Goal: Information Seeking & Learning: Learn about a topic

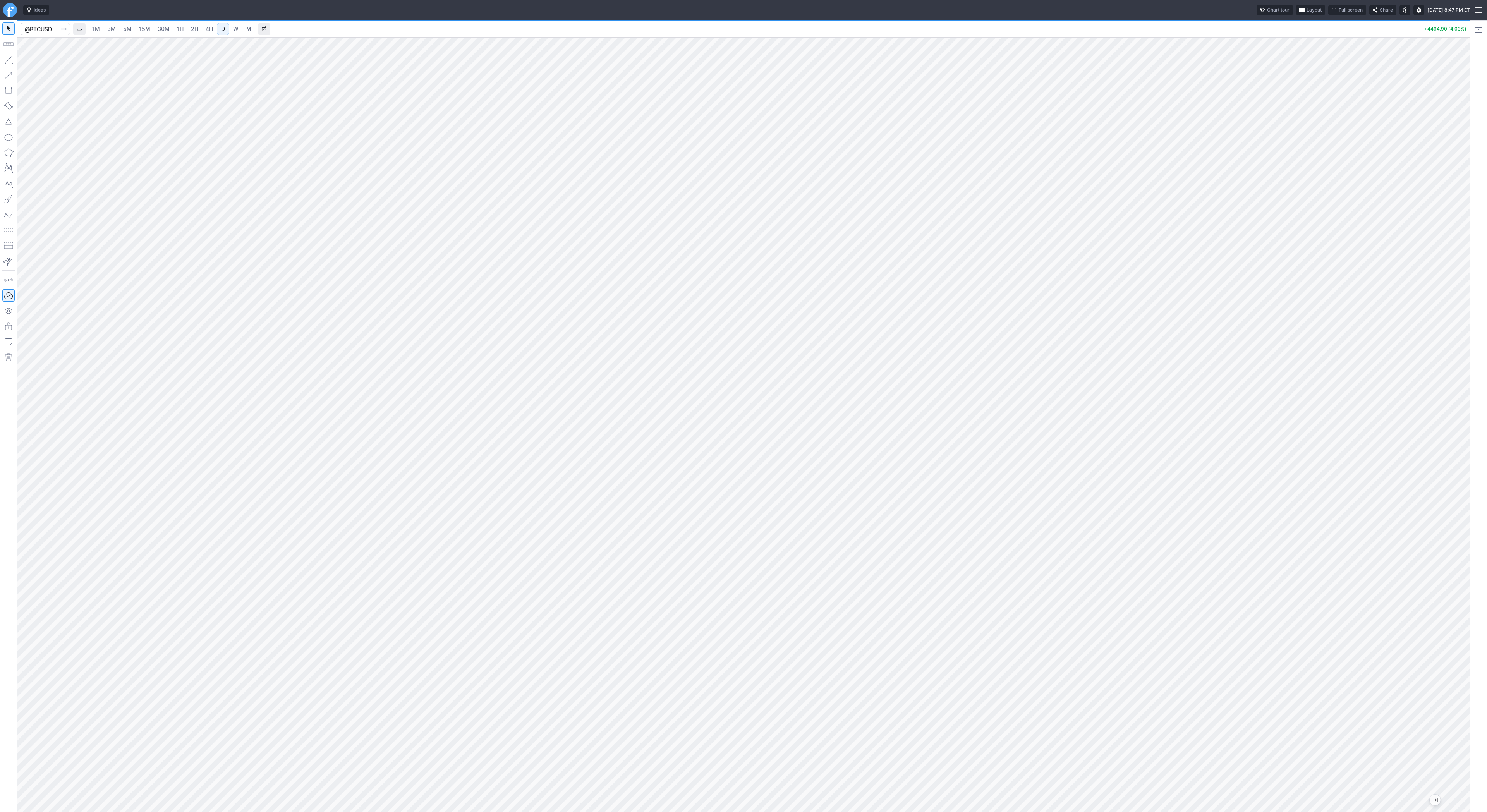
click at [111, 30] on span "3M" at bounding box center [111, 29] width 9 height 7
click at [46, 34] on input "Search" at bounding box center [45, 29] width 49 height 12
type input "@nq"
click at [48, 44] on span "@NQ" at bounding box center [40, 46] width 25 height 7
click at [199, 28] on link "2H" at bounding box center [195, 29] width 15 height 12
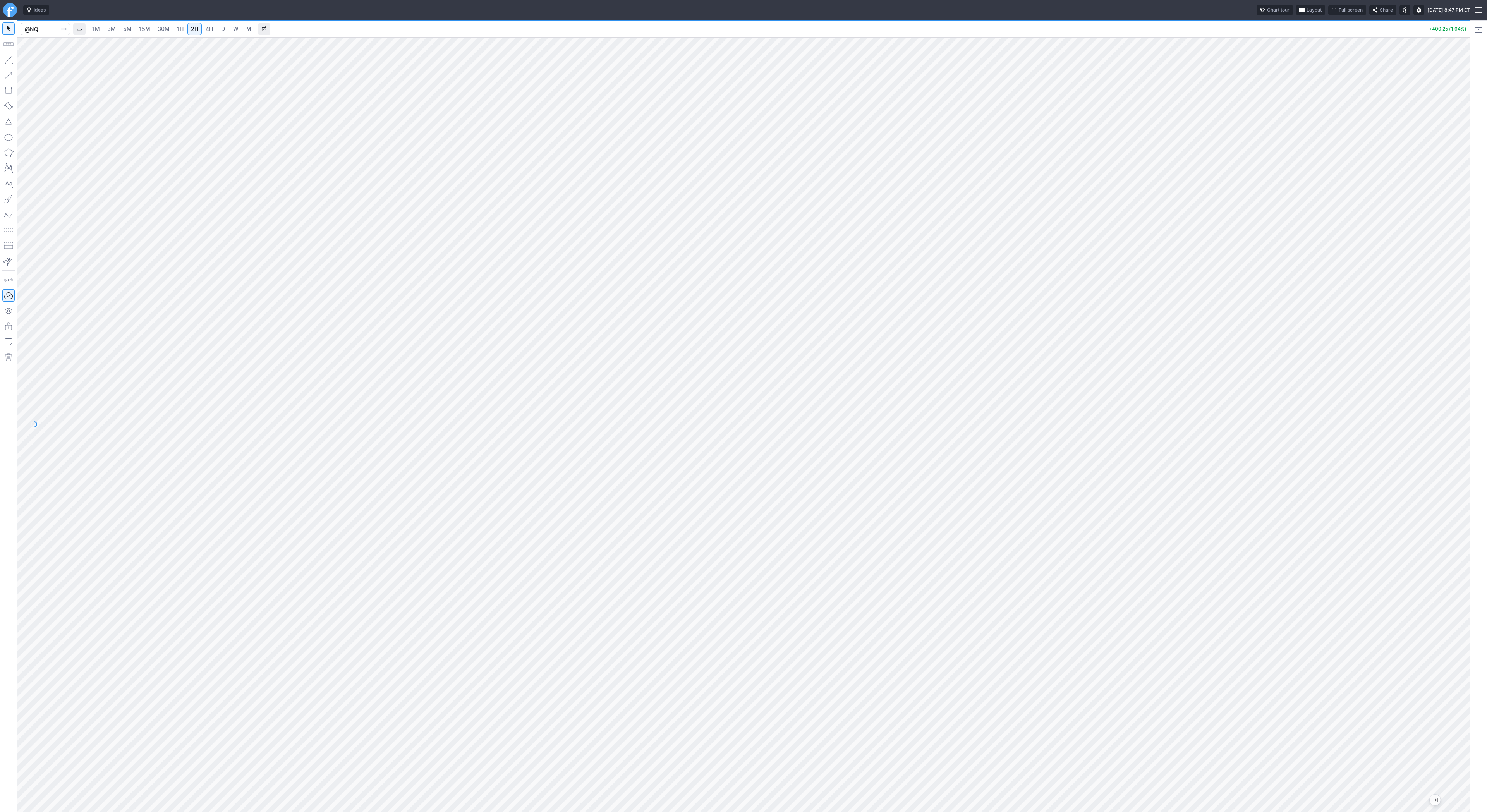
click at [217, 30] on link "D" at bounding box center [223, 29] width 12 height 12
click at [44, 29] on input "Search" at bounding box center [45, 29] width 49 height 12
type input "tsla"
click at [26, 29] on input "Search" at bounding box center [45, 29] width 49 height 12
type input "bmnr"
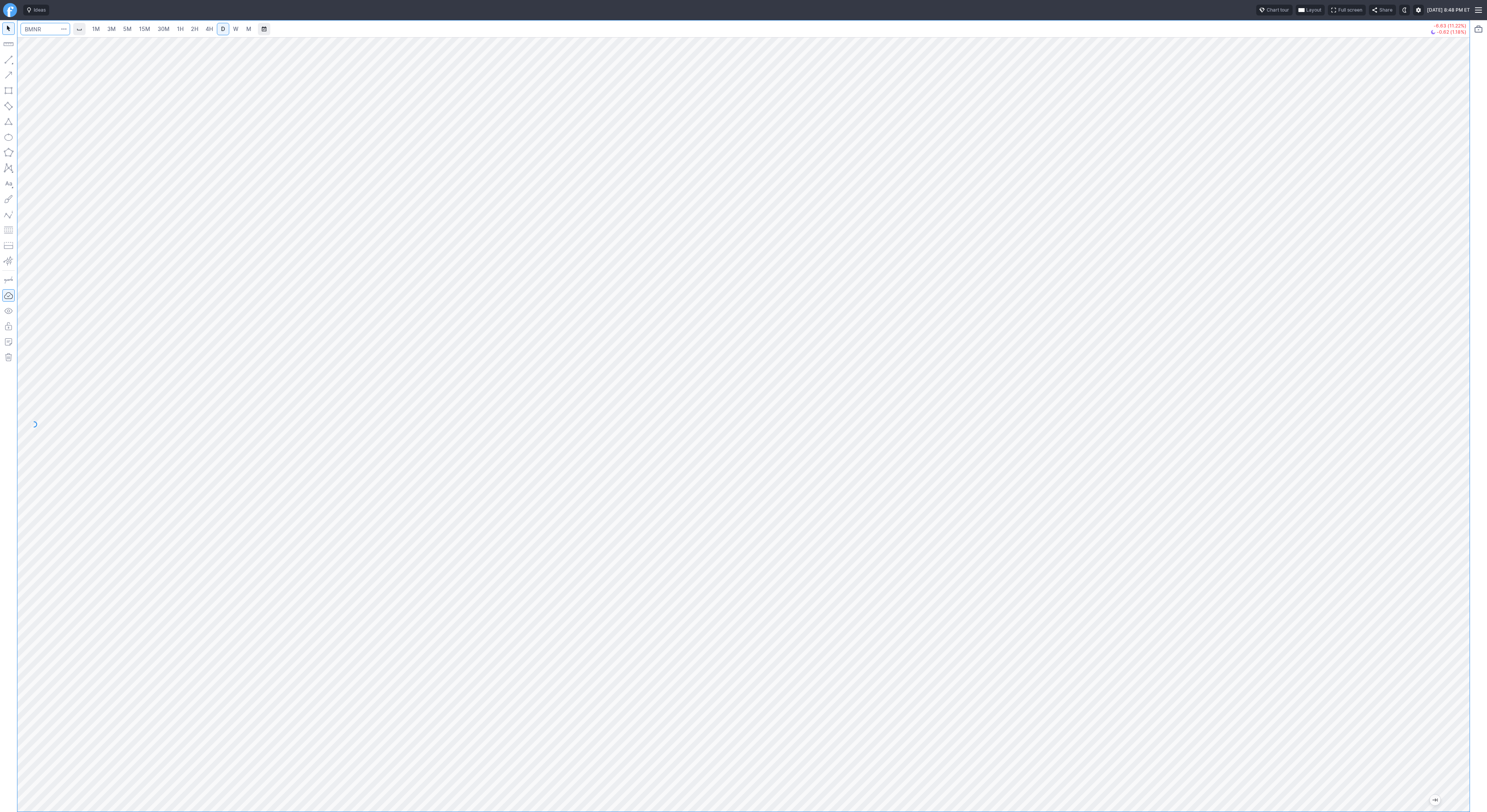
click at [37, 27] on input "Search" at bounding box center [45, 29] width 49 height 12
drag, startPoint x: 47, startPoint y: 30, endPoint x: 0, endPoint y: 21, distance: 47.9
click at [0, 21] on div "bmnr 1M 3M 5M 15M 30M 1H 2H 4H D W M -6.63 (11.22%) -0.62 (1.18%)" at bounding box center [735, 416] width 1470 height 792
type input "sbet"
click at [36, 27] on input "Search" at bounding box center [45, 29] width 49 height 12
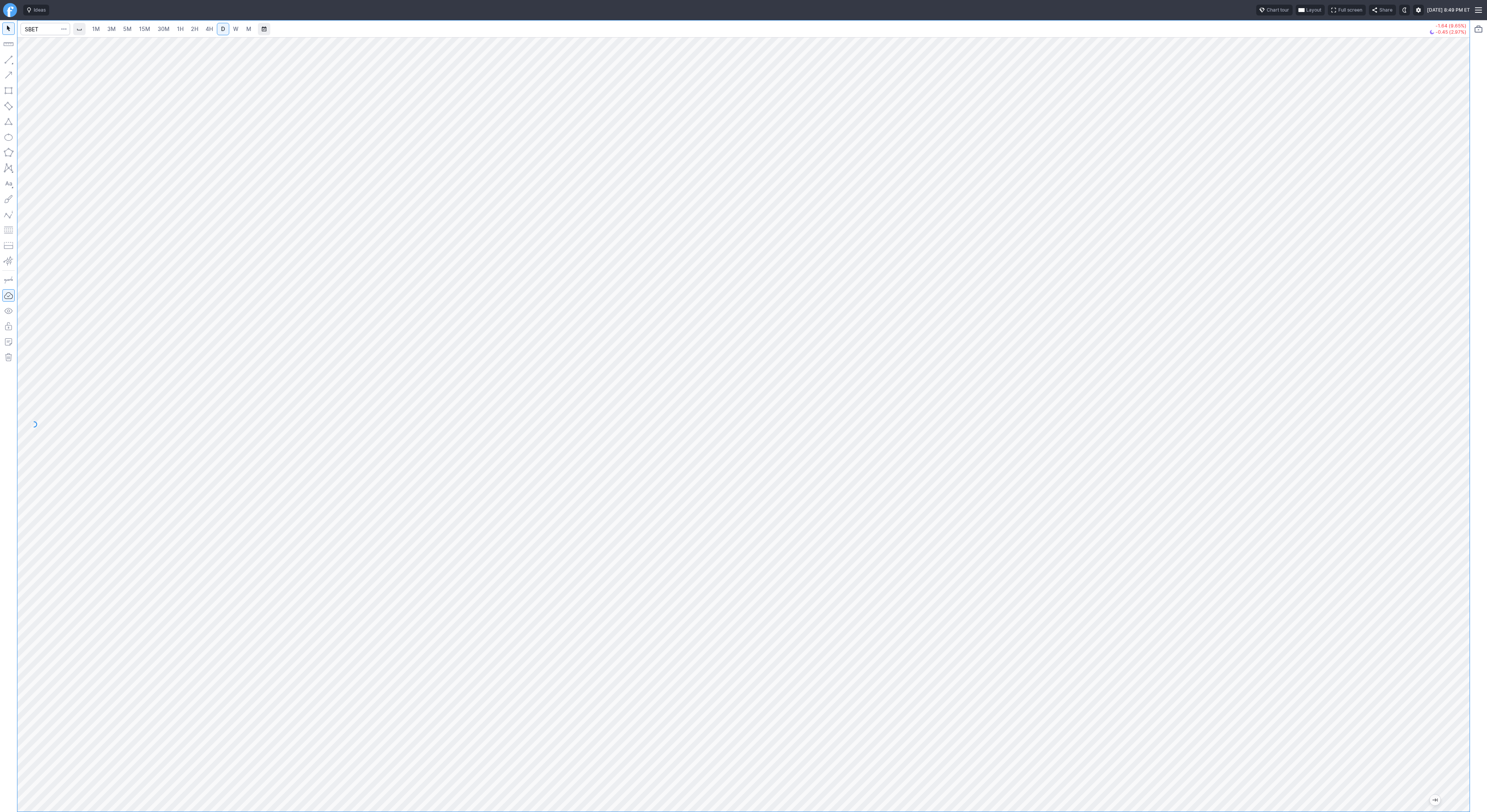
click at [106, 28] on link "3M" at bounding box center [111, 29] width 15 height 12
click at [161, 29] on span "30M" at bounding box center [164, 29] width 12 height 7
click at [51, 32] on input "Search" at bounding box center [45, 29] width 49 height 12
click at [35, 30] on input "Search" at bounding box center [45, 29] width 49 height 12
type input "@es"
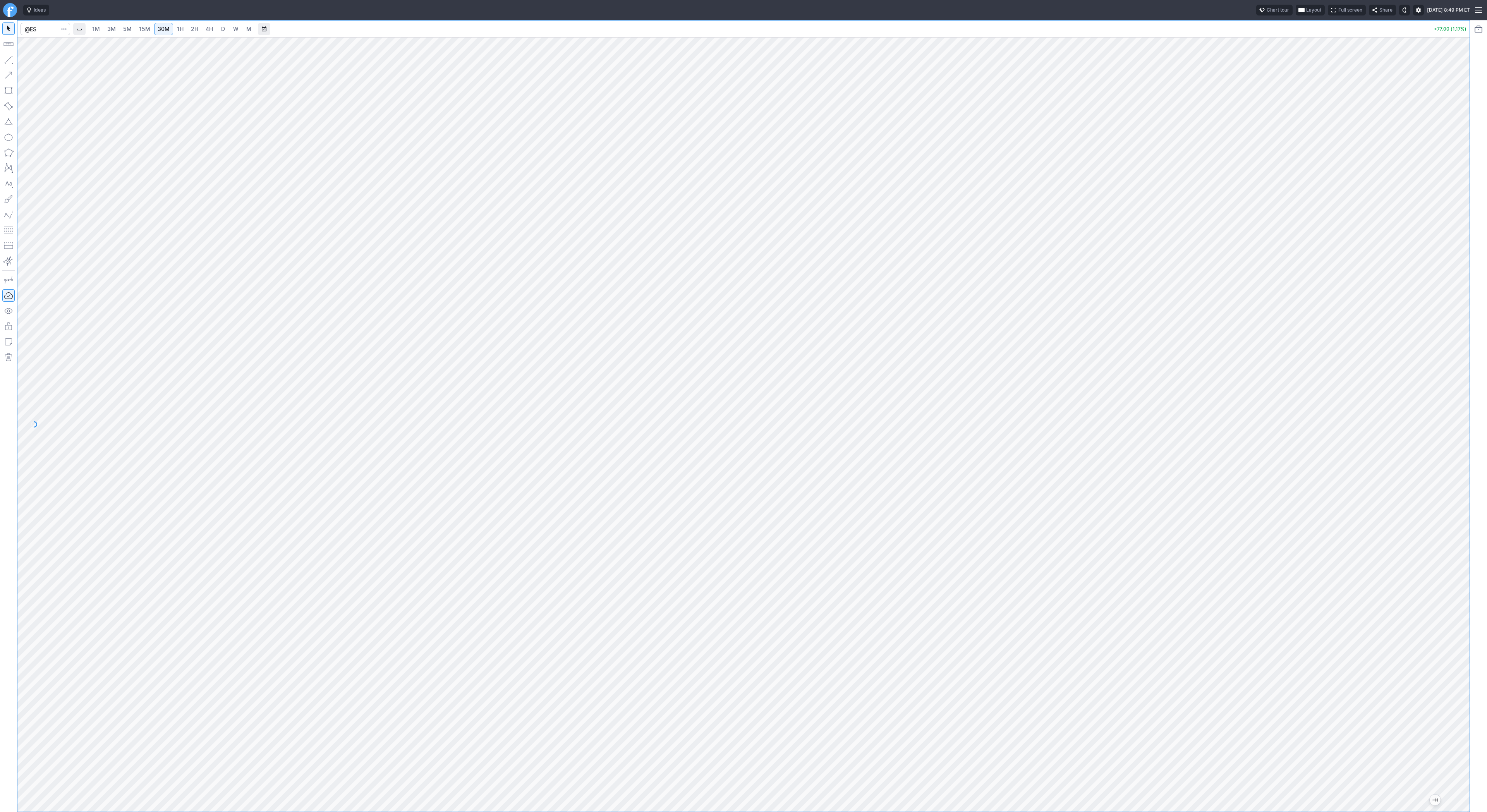
click at [224, 24] on link "D" at bounding box center [223, 29] width 12 height 12
click at [203, 28] on link "4H" at bounding box center [209, 29] width 15 height 12
click at [22, 61] on button "Line" at bounding box center [41, 61] width 45 height 11
click at [10, 57] on button "button" at bounding box center [9, 60] width 12 height 12
click at [28, 61] on button "Line" at bounding box center [41, 61] width 45 height 11
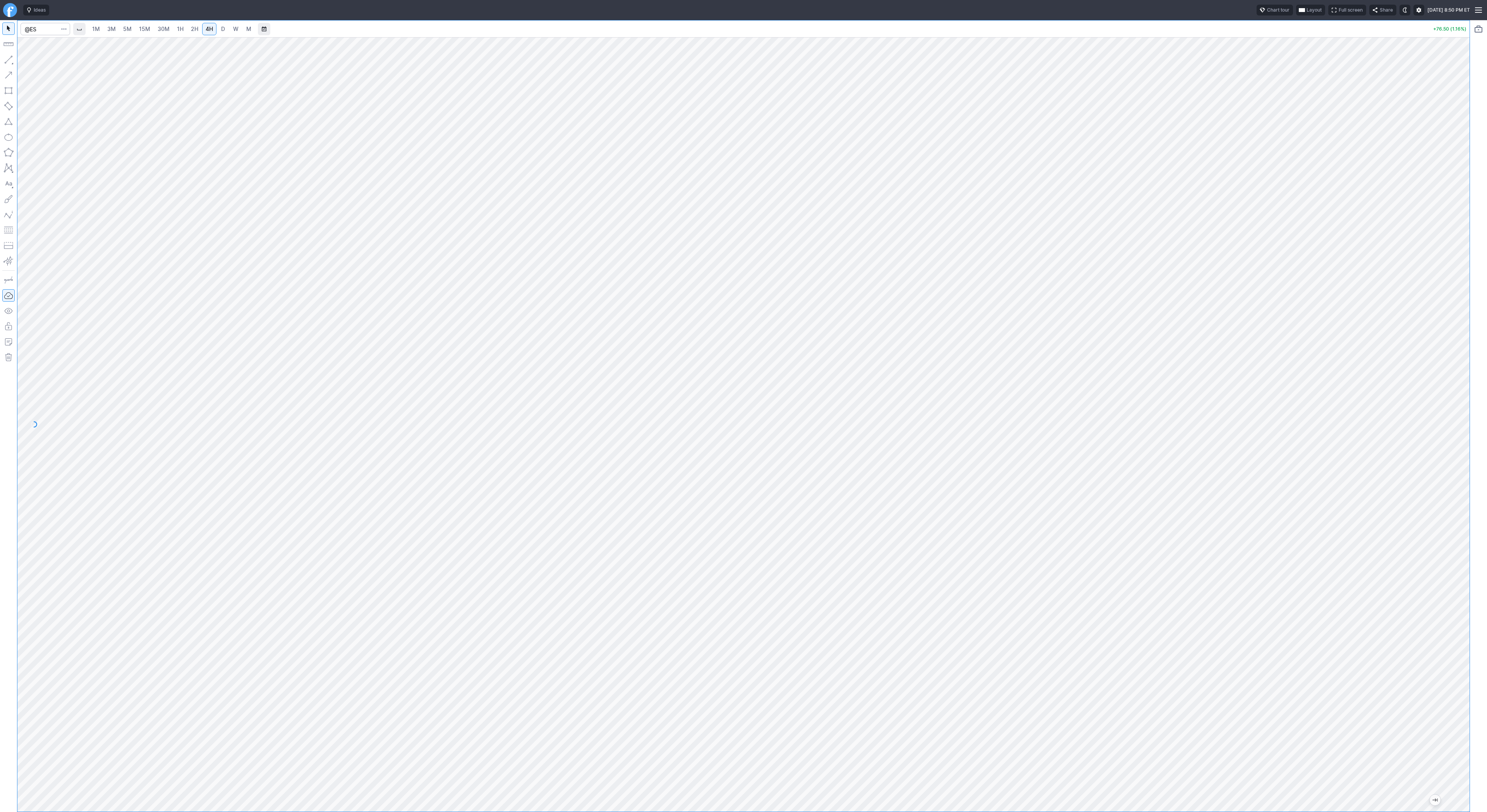
drag, startPoint x: 1468, startPoint y: 436, endPoint x: 1471, endPoint y: 492, distance: 56.1
click at [1471, 492] on div "1M 3M 5M 15M 30M 1H 2H 4H D W M +76.50 (1.16%)" at bounding box center [743, 416] width 1487 height 792
click at [32, 59] on span "Line" at bounding box center [45, 61] width 32 height 8
click at [221, 29] on span "D" at bounding box center [223, 29] width 4 height 7
click at [208, 32] on span "4H" at bounding box center [209, 29] width 7 height 7
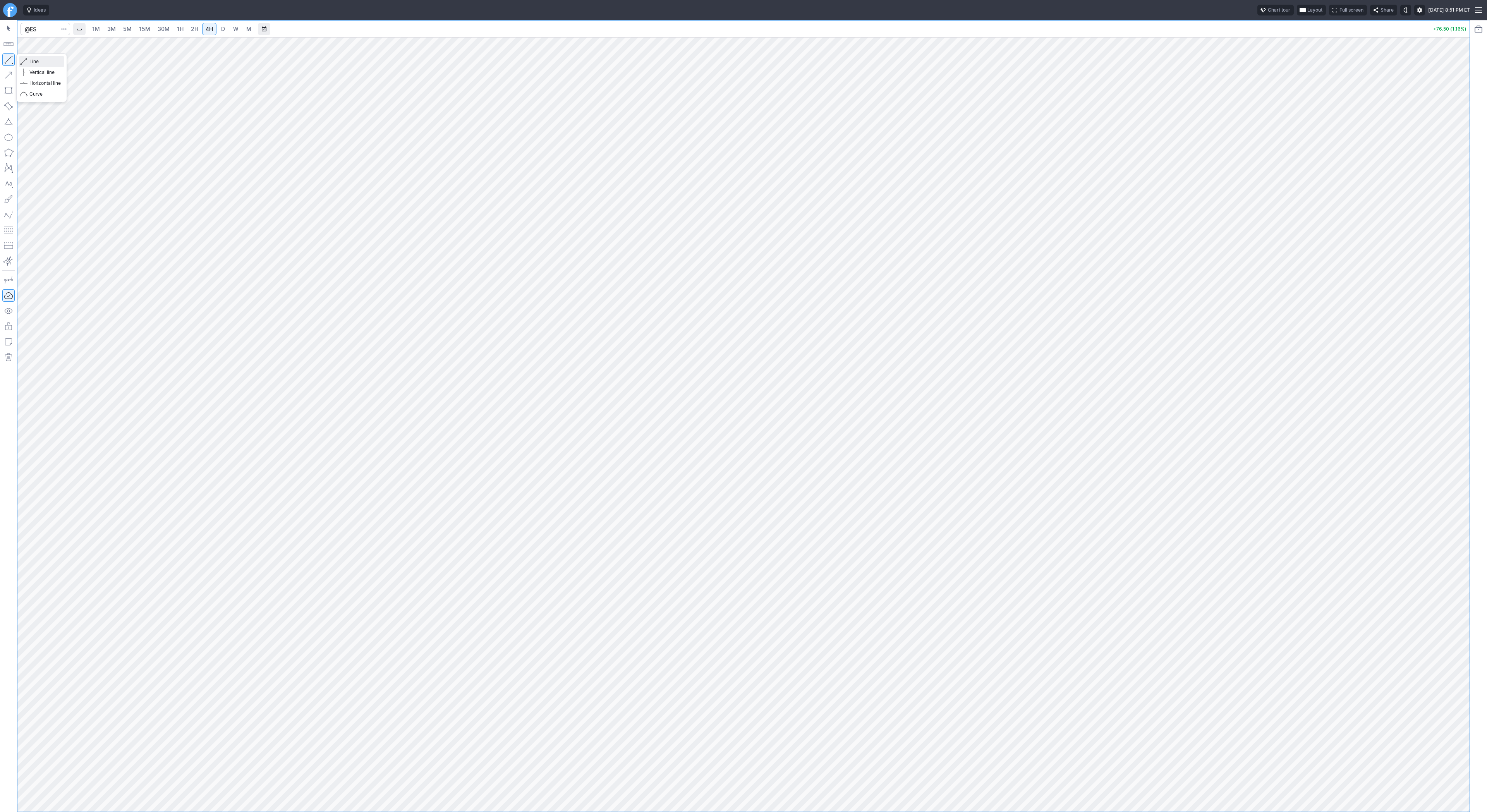
click at [32, 61] on span "Line" at bounding box center [45, 61] width 32 height 8
click at [37, 26] on input "Search" at bounding box center [45, 29] width 49 height 12
type input "@vx"
click at [48, 41] on button "@VX VIX Futures" at bounding box center [105, 46] width 163 height 11
drag, startPoint x: 26, startPoint y: 61, endPoint x: 41, endPoint y: 85, distance: 28.3
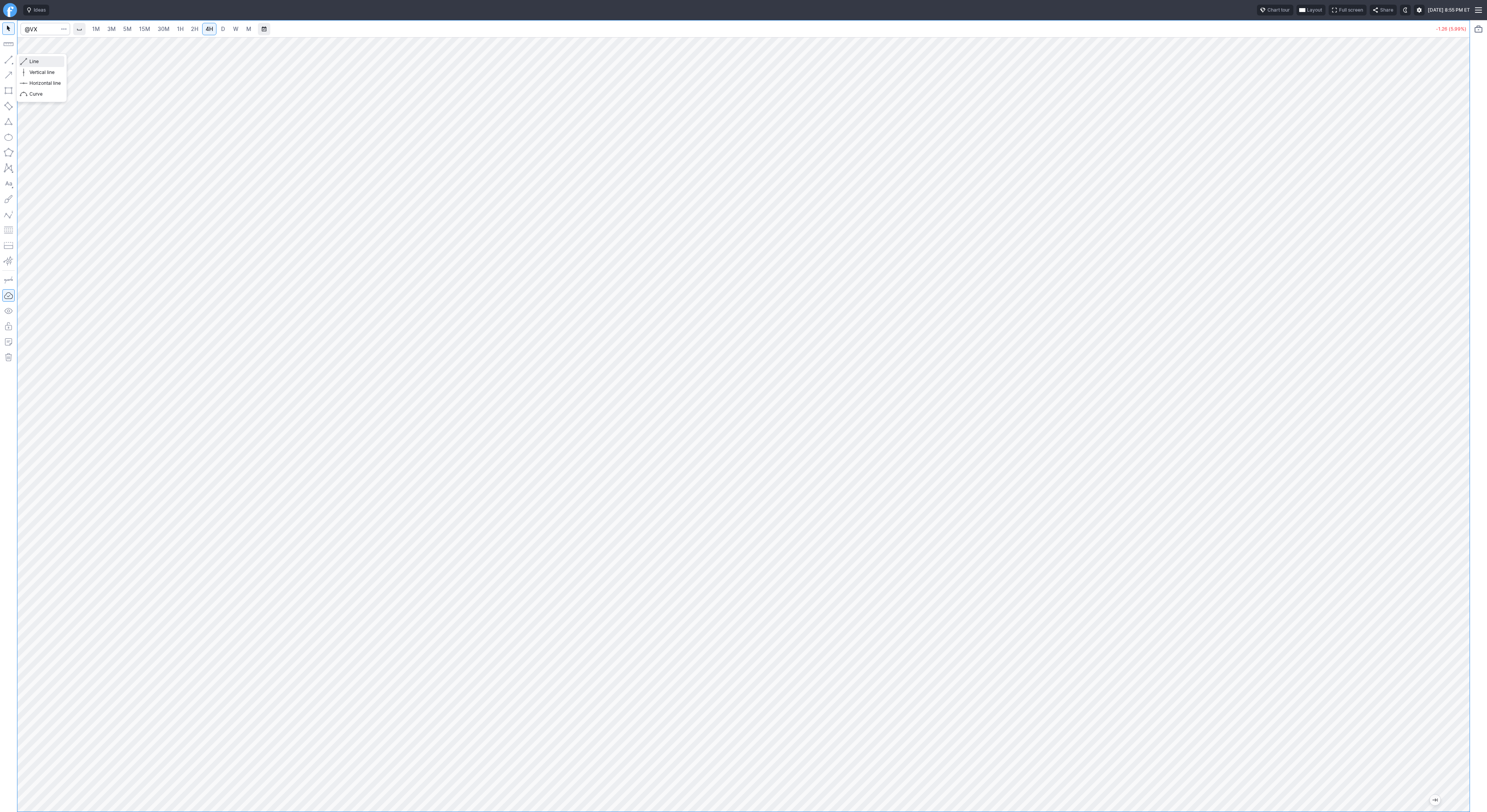
click at [26, 61] on span "button" at bounding box center [25, 61] width 5 height 11
drag, startPoint x: 52, startPoint y: 61, endPoint x: 65, endPoint y: 87, distance: 29.1
click at [52, 64] on span "Line" at bounding box center [45, 61] width 32 height 8
click at [42, 61] on span "Line" at bounding box center [45, 61] width 32 height 8
click at [42, 62] on span "Line" at bounding box center [45, 61] width 32 height 8
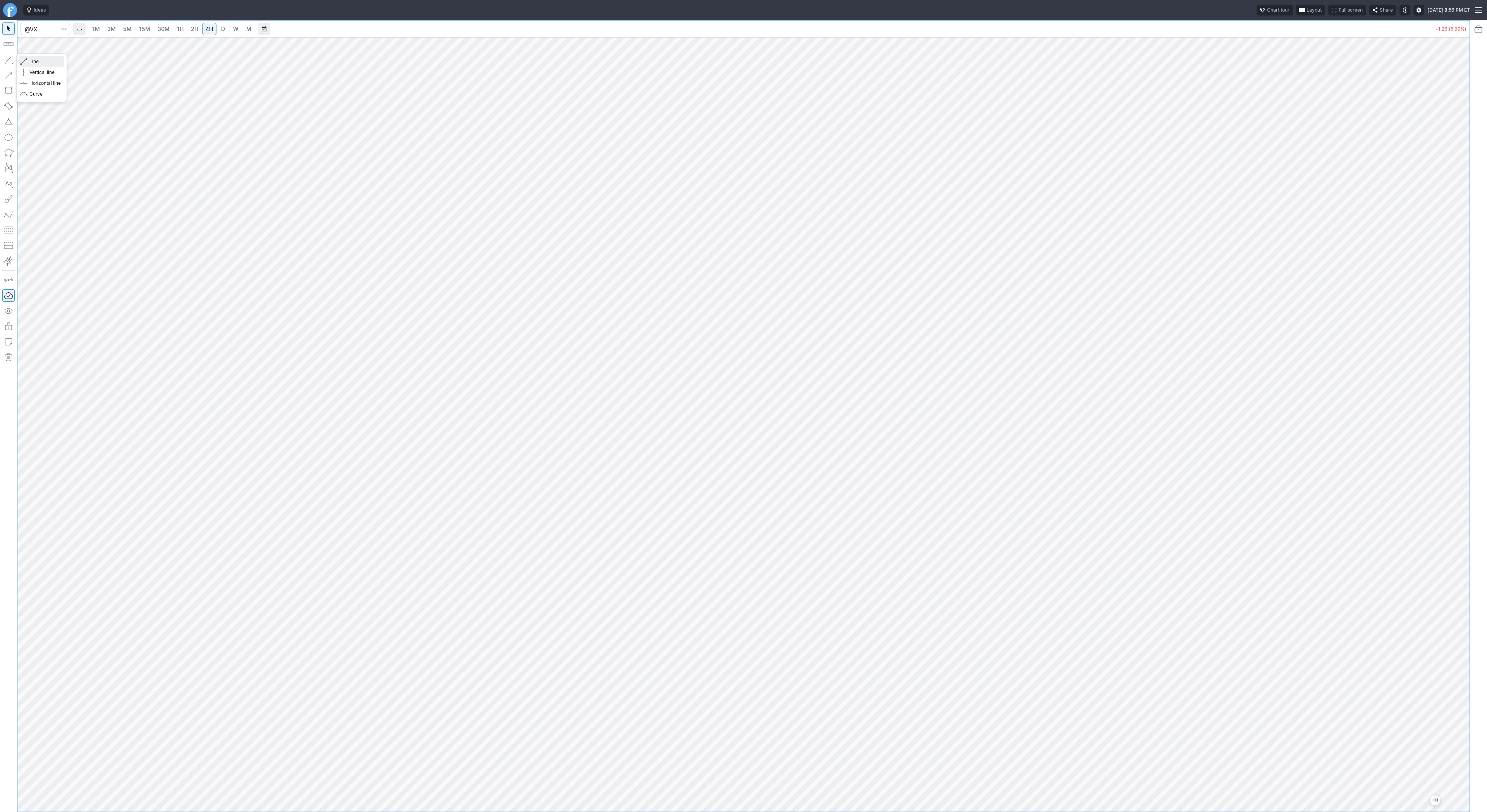
click at [35, 61] on span "Line" at bounding box center [45, 61] width 32 height 8
drag, startPoint x: 13, startPoint y: 57, endPoint x: 17, endPoint y: 65, distance: 8.9
click at [13, 57] on button "button" at bounding box center [9, 60] width 12 height 12
click at [29, 61] on span "Line" at bounding box center [45, 61] width 32 height 8
click at [48, 62] on span "Line" at bounding box center [45, 61] width 32 height 8
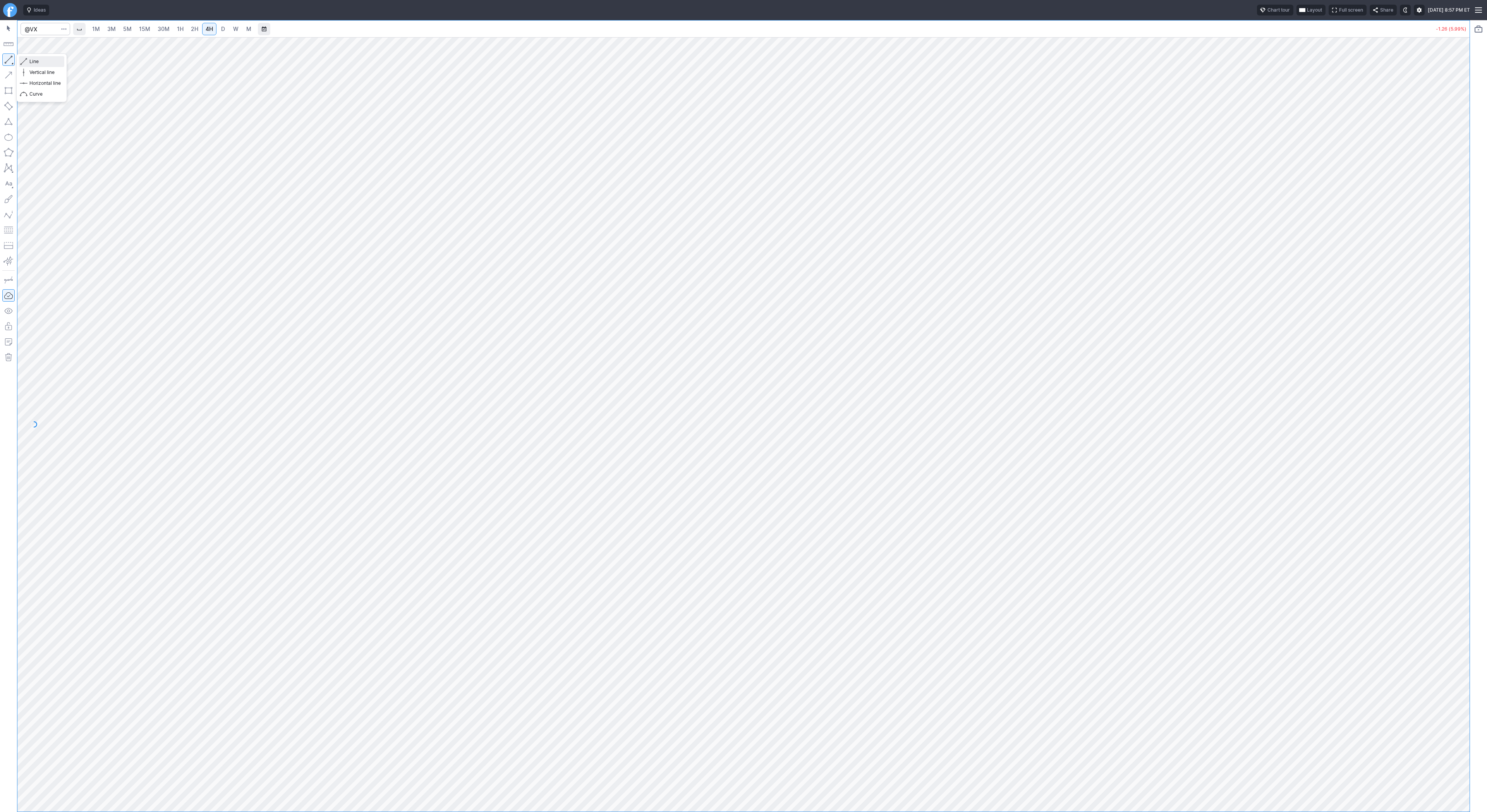
click at [47, 63] on span "Line" at bounding box center [45, 61] width 32 height 8
click at [37, 28] on input "Search" at bounding box center [45, 29] width 49 height 12
type input "iwm"
type input "@er2"
click at [222, 32] on span "D" at bounding box center [223, 29] width 5 height 8
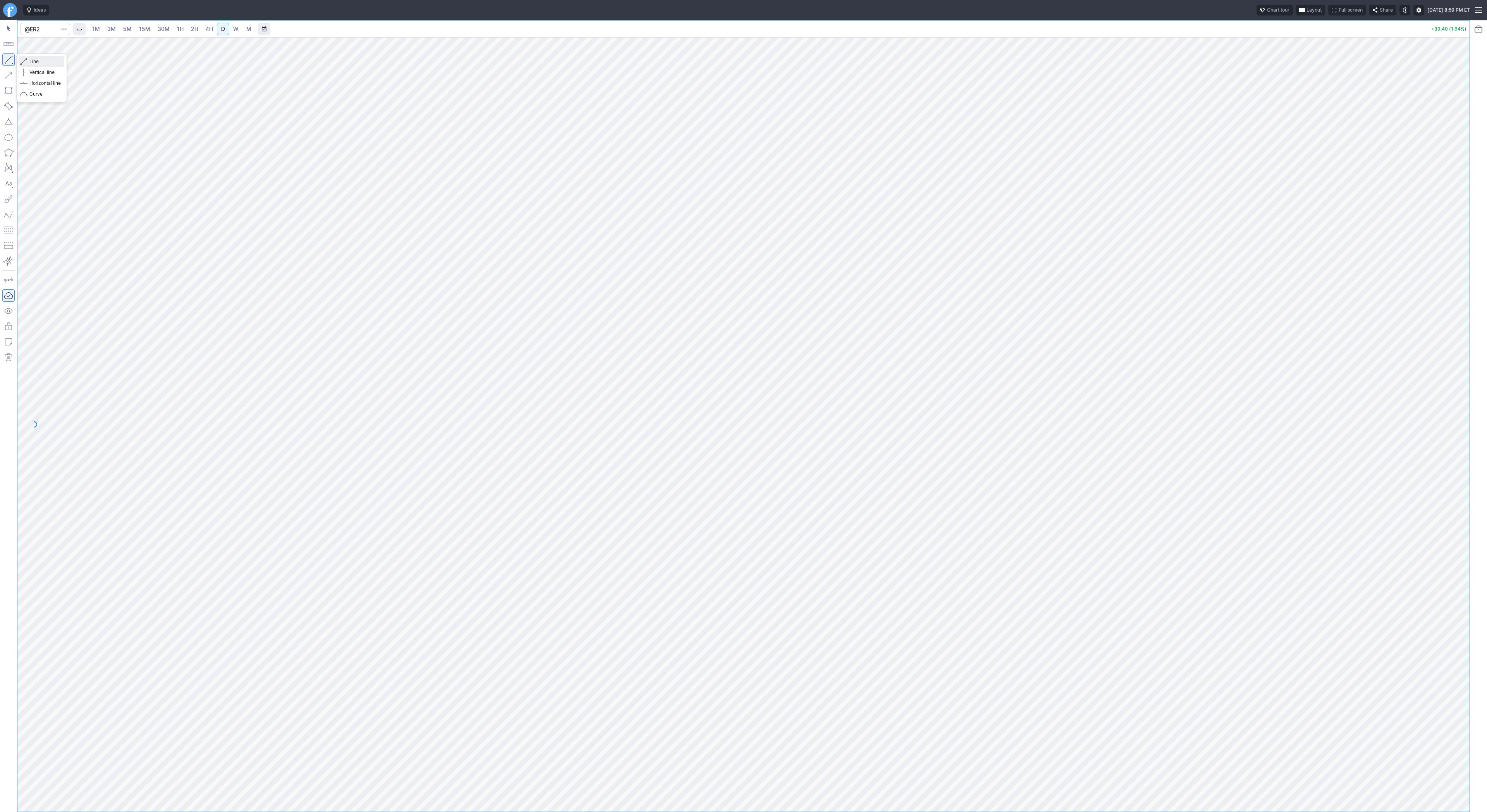
click at [23, 61] on span "button" at bounding box center [25, 61] width 5 height 11
click at [9, 63] on button "button" at bounding box center [9, 60] width 12 height 12
click at [3, 58] on button "button" at bounding box center [9, 60] width 12 height 12
click at [30, 60] on span "Line" at bounding box center [45, 61] width 32 height 8
click at [12, 60] on button "button" at bounding box center [9, 60] width 12 height 12
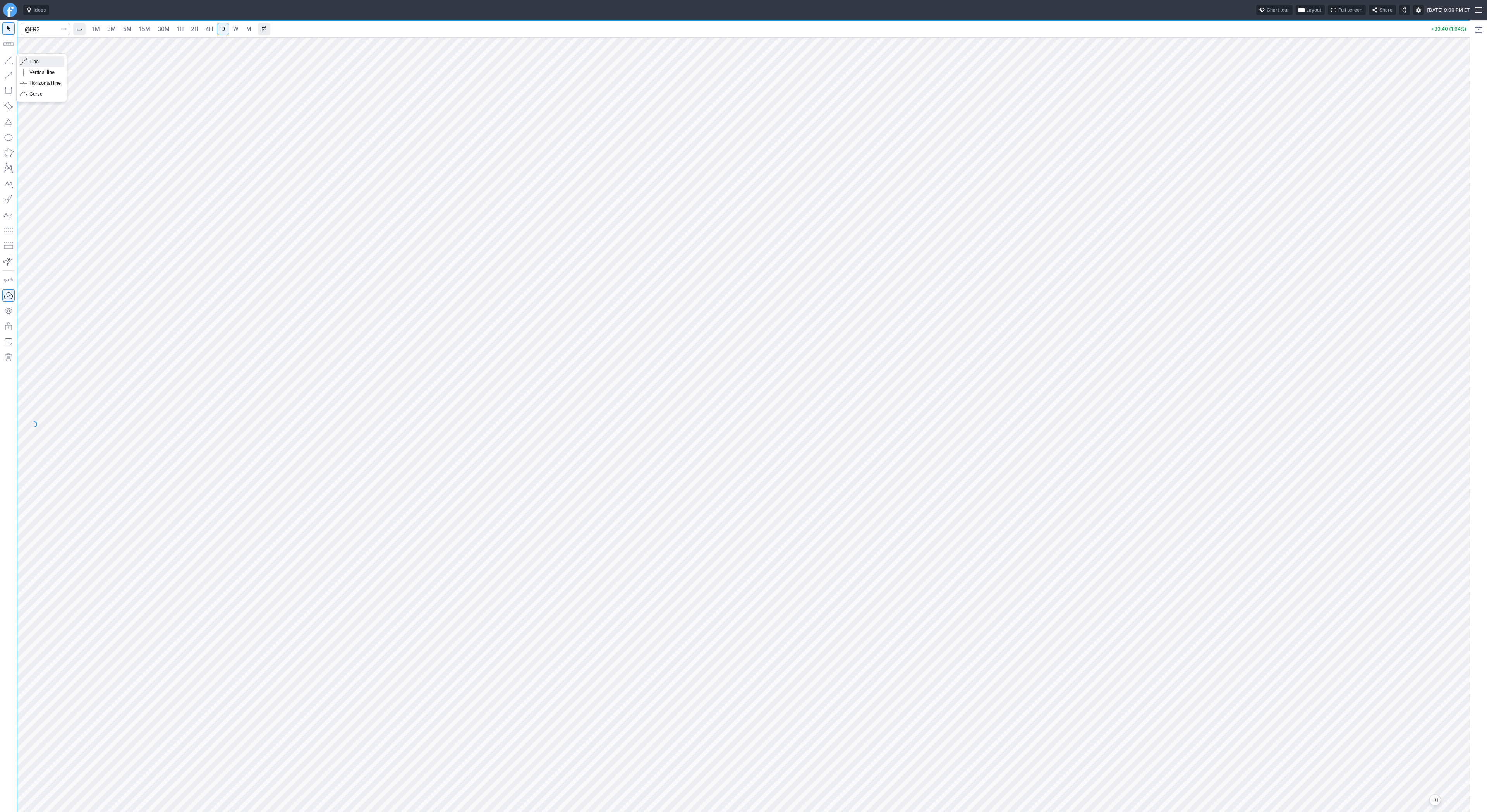
click at [29, 62] on span "Line" at bounding box center [45, 61] width 32 height 8
click at [7, 60] on button "button" at bounding box center [9, 60] width 12 height 12
click at [40, 63] on span "Line" at bounding box center [45, 61] width 32 height 8
click at [44, 63] on span "Line" at bounding box center [45, 61] width 32 height 8
click at [43, 60] on span "Line" at bounding box center [45, 61] width 32 height 8
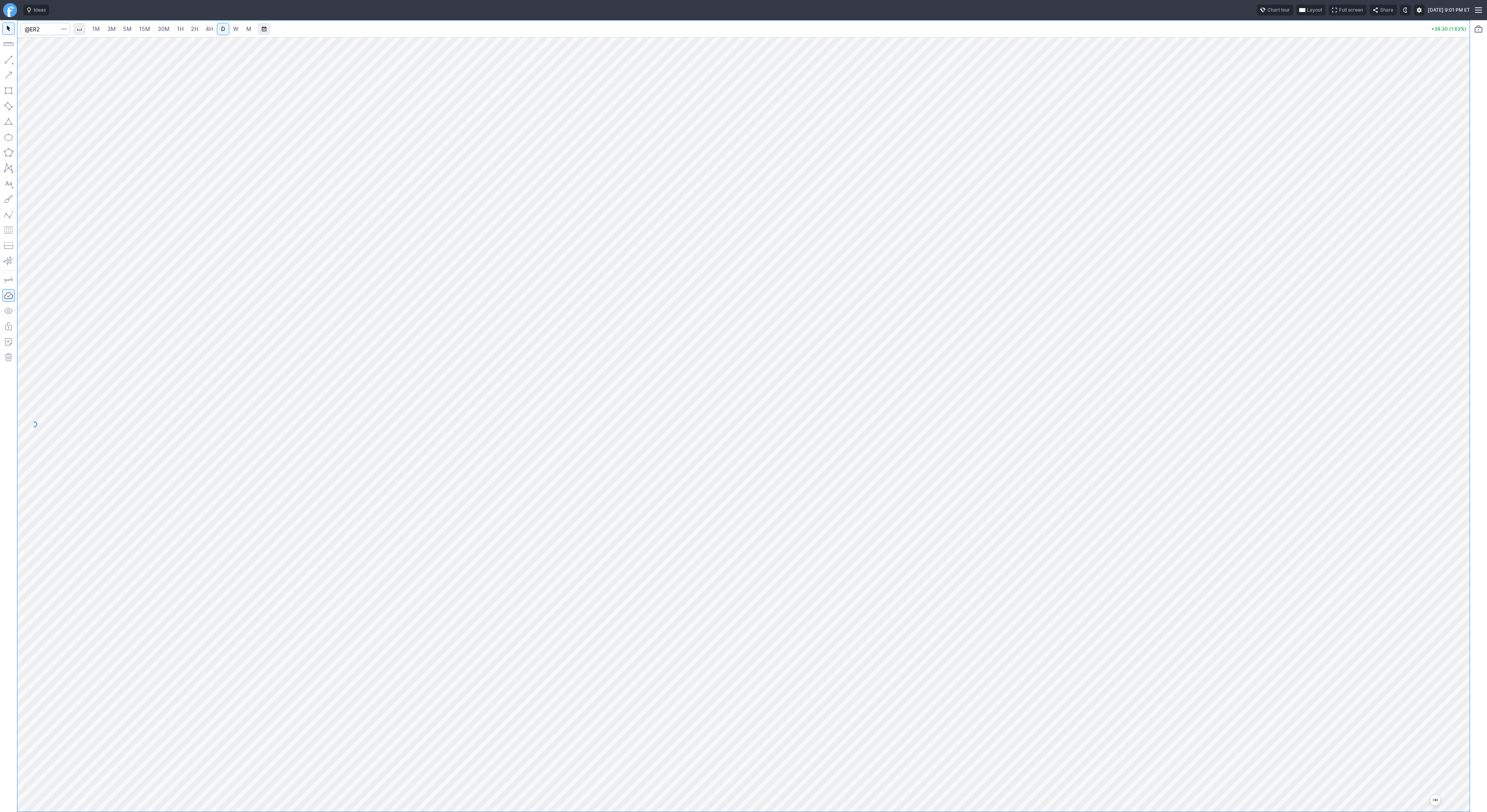
click at [1476, 355] on div "1M 3M 5M 15M 30M 1H 2H 4H D W M +39.30 (1.63%)" at bounding box center [743, 416] width 1487 height 792
drag, startPoint x: 11, startPoint y: 60, endPoint x: 65, endPoint y: 99, distance: 66.6
click at [15, 63] on button "button" at bounding box center [9, 60] width 12 height 12
click at [37, 63] on span "Line" at bounding box center [45, 61] width 32 height 8
click at [779, 440] on span "Close" at bounding box center [782, 440] width 12 height 8
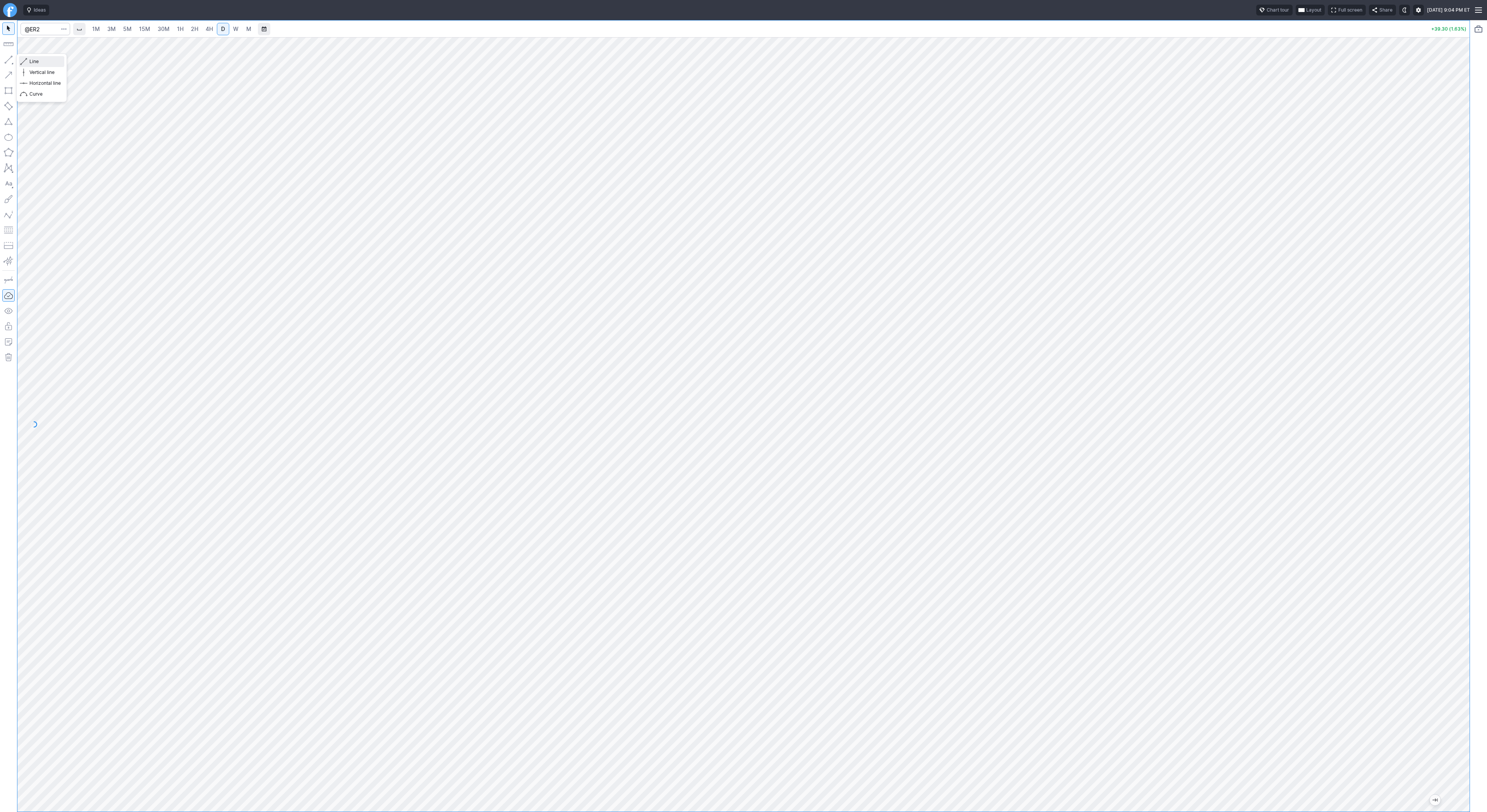
click at [34, 61] on span "Line" at bounding box center [45, 61] width 32 height 8
click at [5, 60] on button "button" at bounding box center [9, 60] width 12 height 12
click at [35, 61] on span "Line" at bounding box center [45, 61] width 32 height 8
click at [30, 61] on span "Line" at bounding box center [45, 61] width 32 height 8
click at [66, 65] on div "Line Vertical line Horizontal line Curve" at bounding box center [41, 77] width 50 height 48
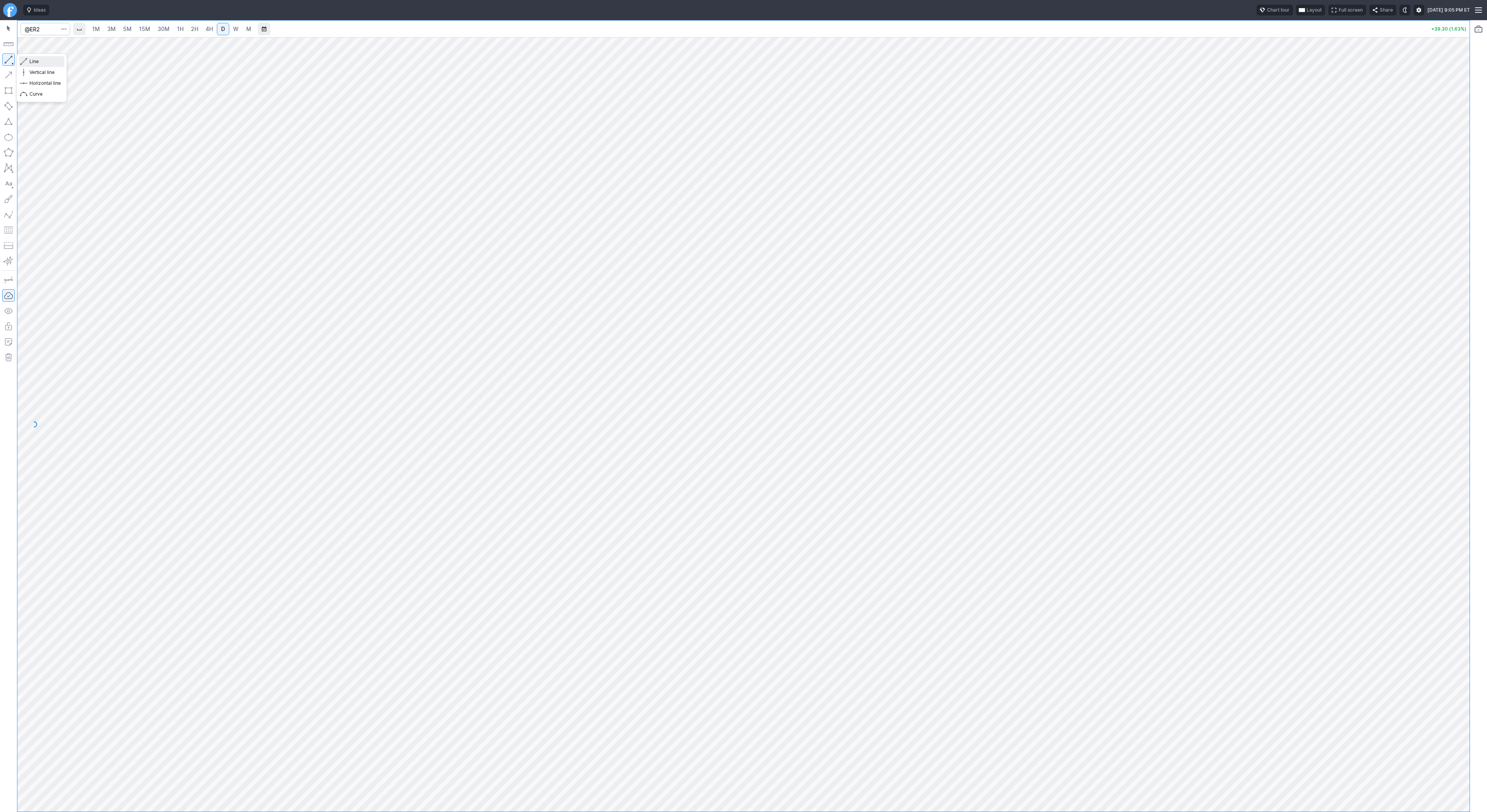
click at [37, 61] on span "Line" at bounding box center [45, 61] width 32 height 8
click at [30, 62] on span "Line" at bounding box center [45, 61] width 32 height 8
click at [10, 59] on button "button" at bounding box center [9, 60] width 12 height 12
drag, startPoint x: 1466, startPoint y: 361, endPoint x: 1459, endPoint y: 356, distance: 8.6
click at [1464, 365] on div at bounding box center [1461, 422] width 16 height 755
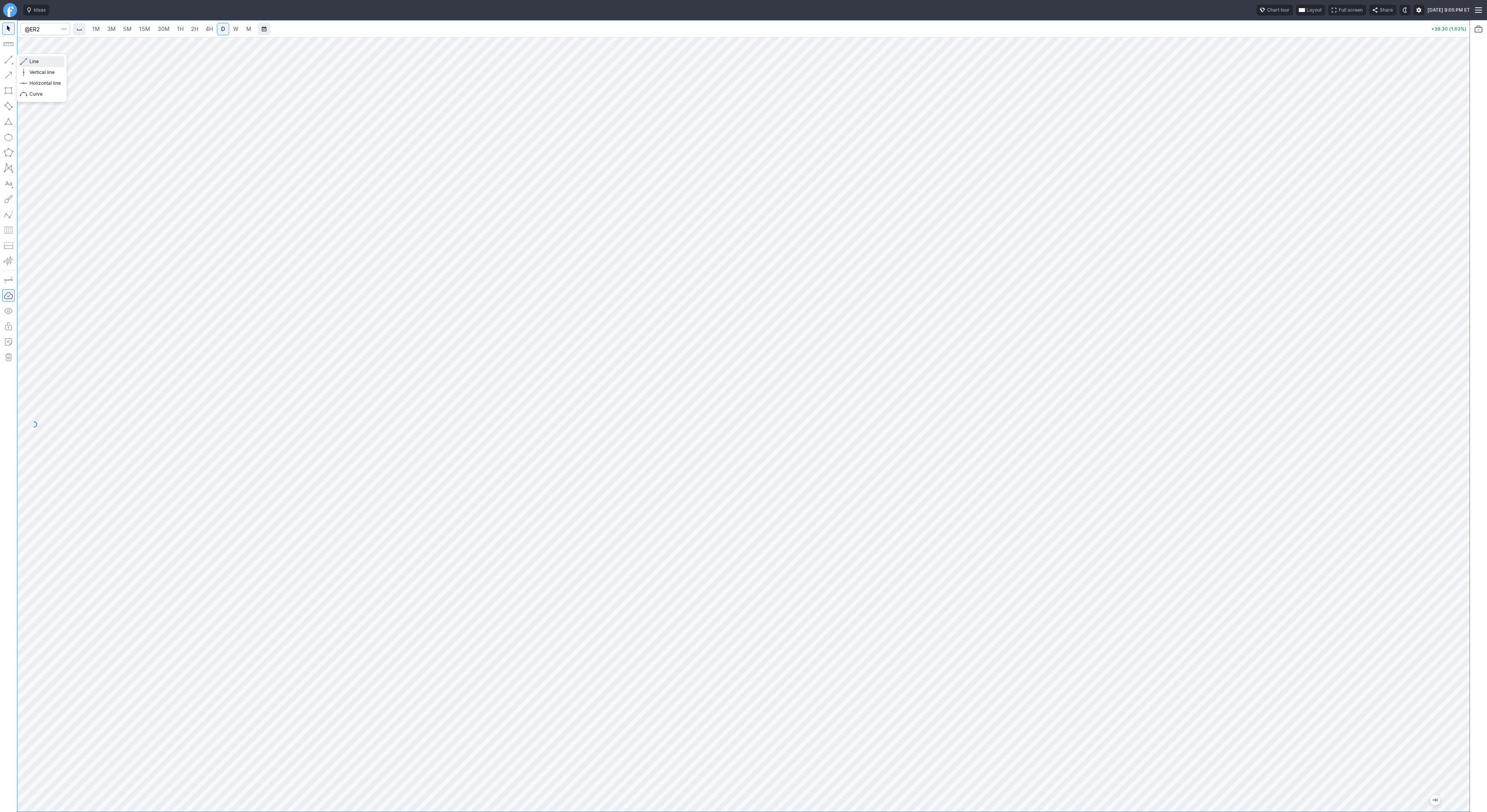
drag, startPoint x: 49, startPoint y: 60, endPoint x: 53, endPoint y: 66, distance: 7.2
click at [49, 61] on span "Line" at bounding box center [45, 61] width 32 height 8
drag, startPoint x: 10, startPoint y: 64, endPoint x: 12, endPoint y: 82, distance: 18.1
click at [10, 65] on button "button" at bounding box center [9, 60] width 12 height 12
click at [33, 61] on span "Line" at bounding box center [45, 61] width 32 height 8
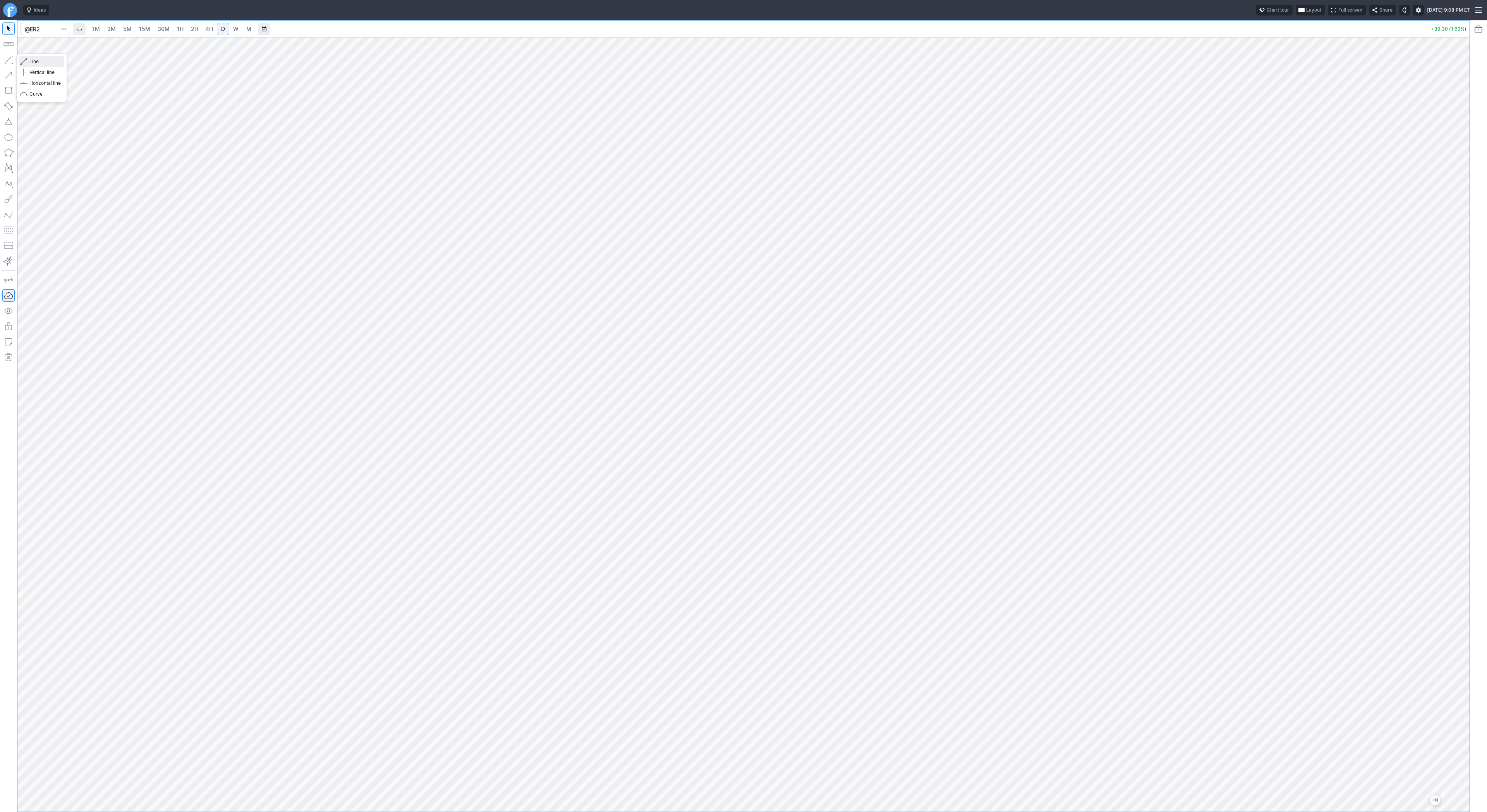
click at [32, 61] on span "Line" at bounding box center [45, 61] width 32 height 8
click at [36, 62] on span "Line" at bounding box center [45, 61] width 32 height 8
click at [30, 63] on span "Line" at bounding box center [45, 61] width 32 height 8
click at [46, 24] on input "Search" at bounding box center [45, 29] width 49 height 12
type input "@er2"
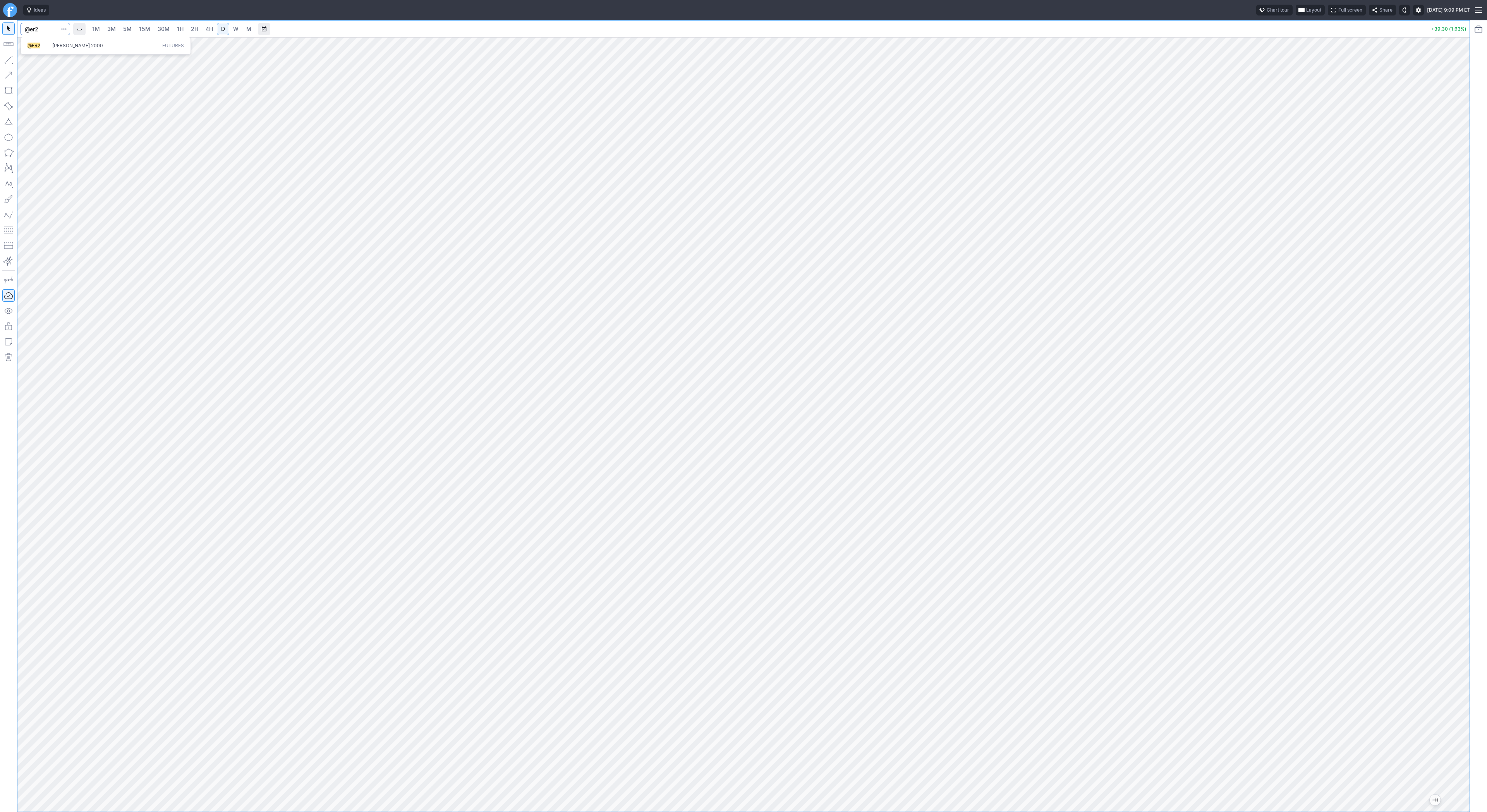
click at [51, 44] on span "Russell 2000" at bounding box center [105, 46] width 110 height 7
click at [38, 34] on input "Search" at bounding box center [45, 29] width 49 height 12
type input "spy"
click at [32, 33] on input "Search" at bounding box center [45, 29] width 49 height 12
type input "@er2"
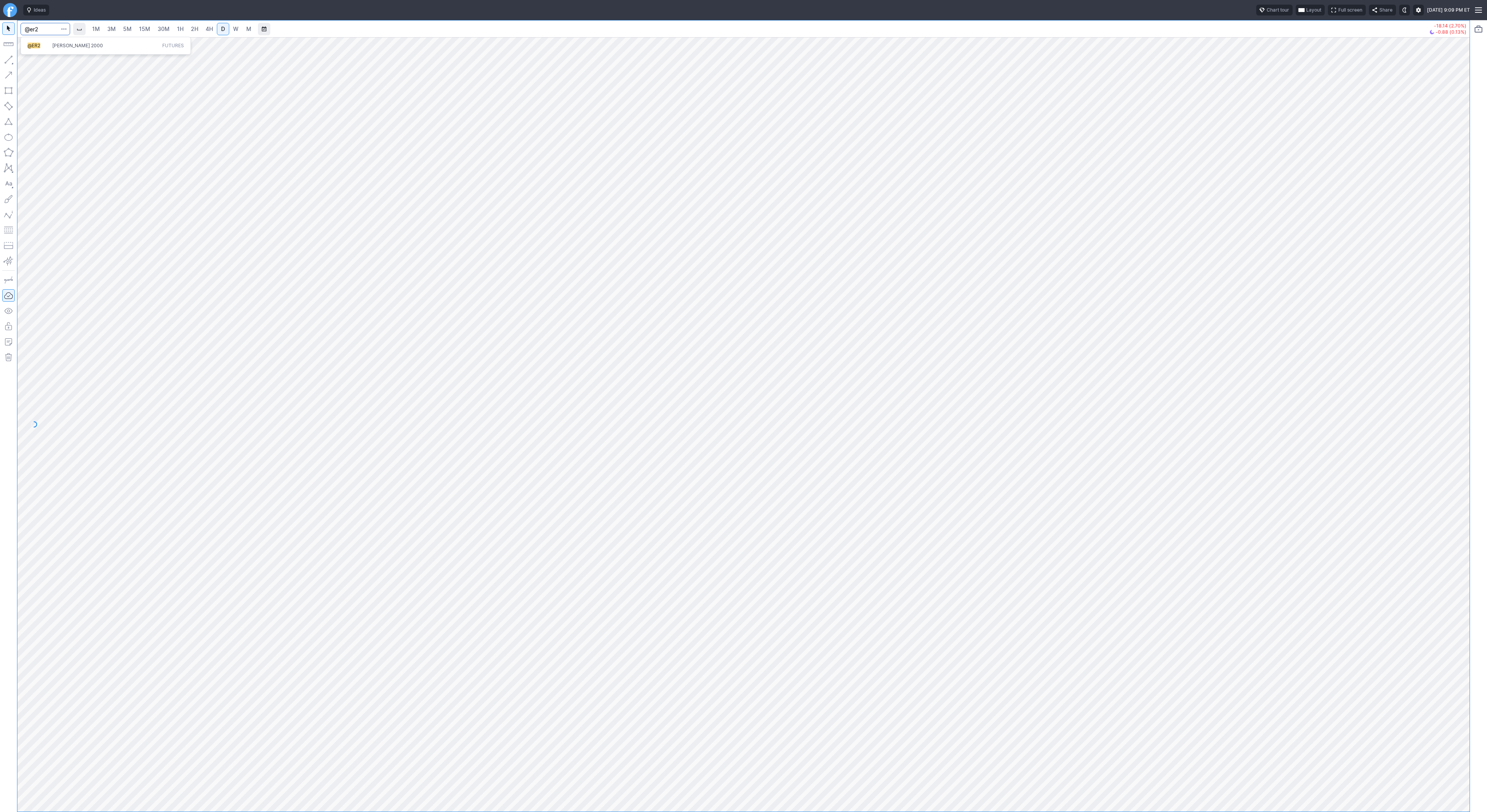
click at [65, 51] on button "@ER2 Russell 2000 Futures" at bounding box center [105, 46] width 163 height 11
click at [47, 33] on input "Search" at bounding box center [45, 29] width 49 height 12
click at [234, 29] on span "W" at bounding box center [236, 29] width 5 height 7
click at [247, 29] on span "M" at bounding box center [249, 29] width 5 height 7
click at [236, 26] on span "W" at bounding box center [236, 29] width 5 height 7
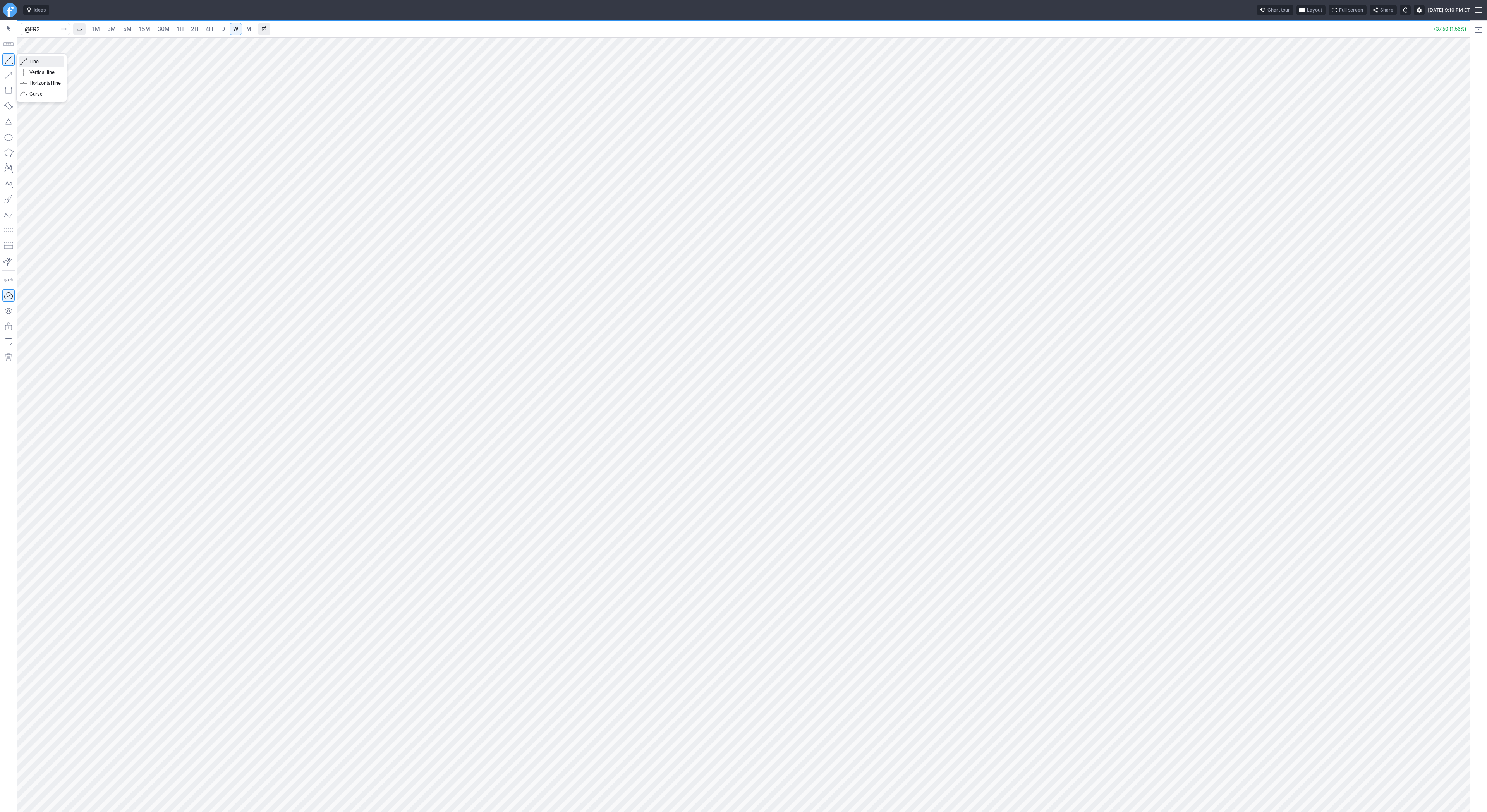
click at [23, 60] on span "button" at bounding box center [25, 61] width 5 height 11
click at [10, 58] on button "button" at bounding box center [9, 60] width 12 height 12
click at [9, 57] on button "button" at bounding box center [9, 60] width 12 height 12
click at [24, 59] on span "button" at bounding box center [25, 61] width 5 height 11
click at [33, 62] on span "Line" at bounding box center [45, 61] width 32 height 8
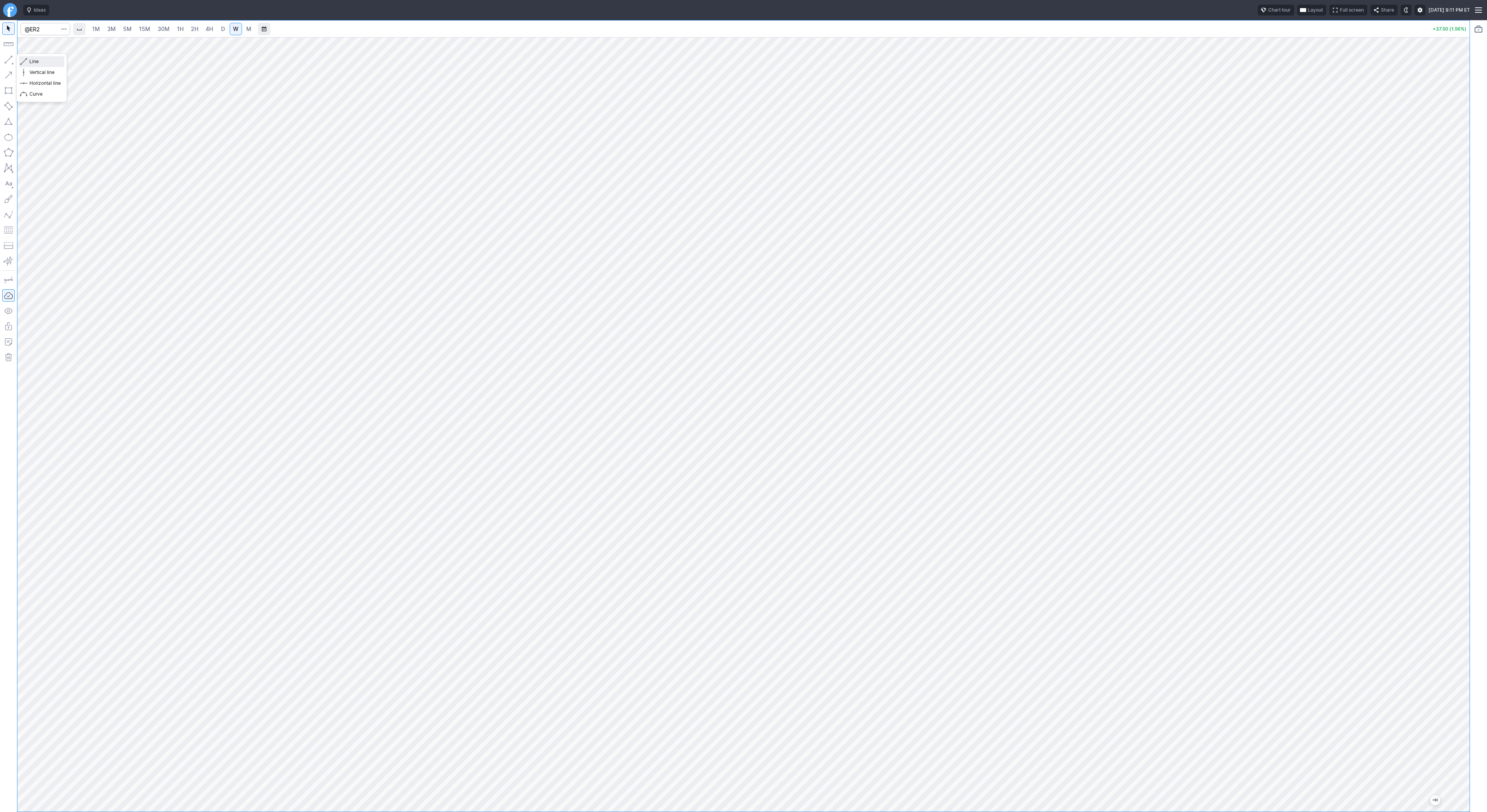
click at [26, 61] on span "button" at bounding box center [25, 61] width 5 height 11
click at [23, 60] on span "button" at bounding box center [25, 61] width 5 height 11
click at [6, 58] on button "button" at bounding box center [9, 60] width 12 height 12
drag, startPoint x: 24, startPoint y: 61, endPoint x: 24, endPoint y: 66, distance: 5.0
click at [24, 62] on span "button" at bounding box center [25, 61] width 5 height 11
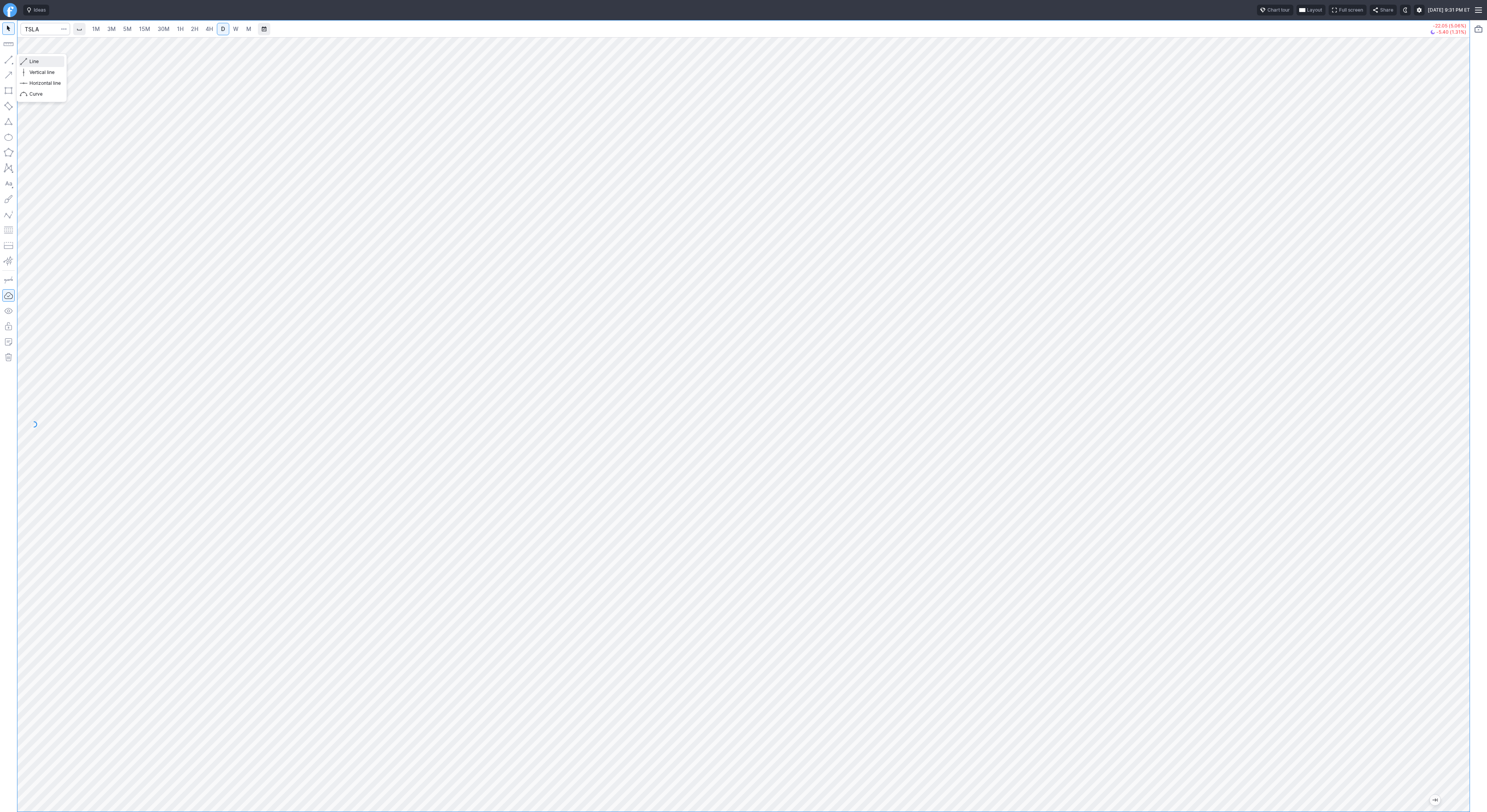
click at [33, 60] on span "Line" at bounding box center [45, 61] width 32 height 8
click at [26, 61] on span "button" at bounding box center [25, 61] width 5 height 11
click at [5, 57] on button "button" at bounding box center [9, 60] width 12 height 12
click at [57, 62] on span "Line" at bounding box center [45, 61] width 32 height 8
click at [32, 63] on span "Line" at bounding box center [45, 61] width 32 height 8
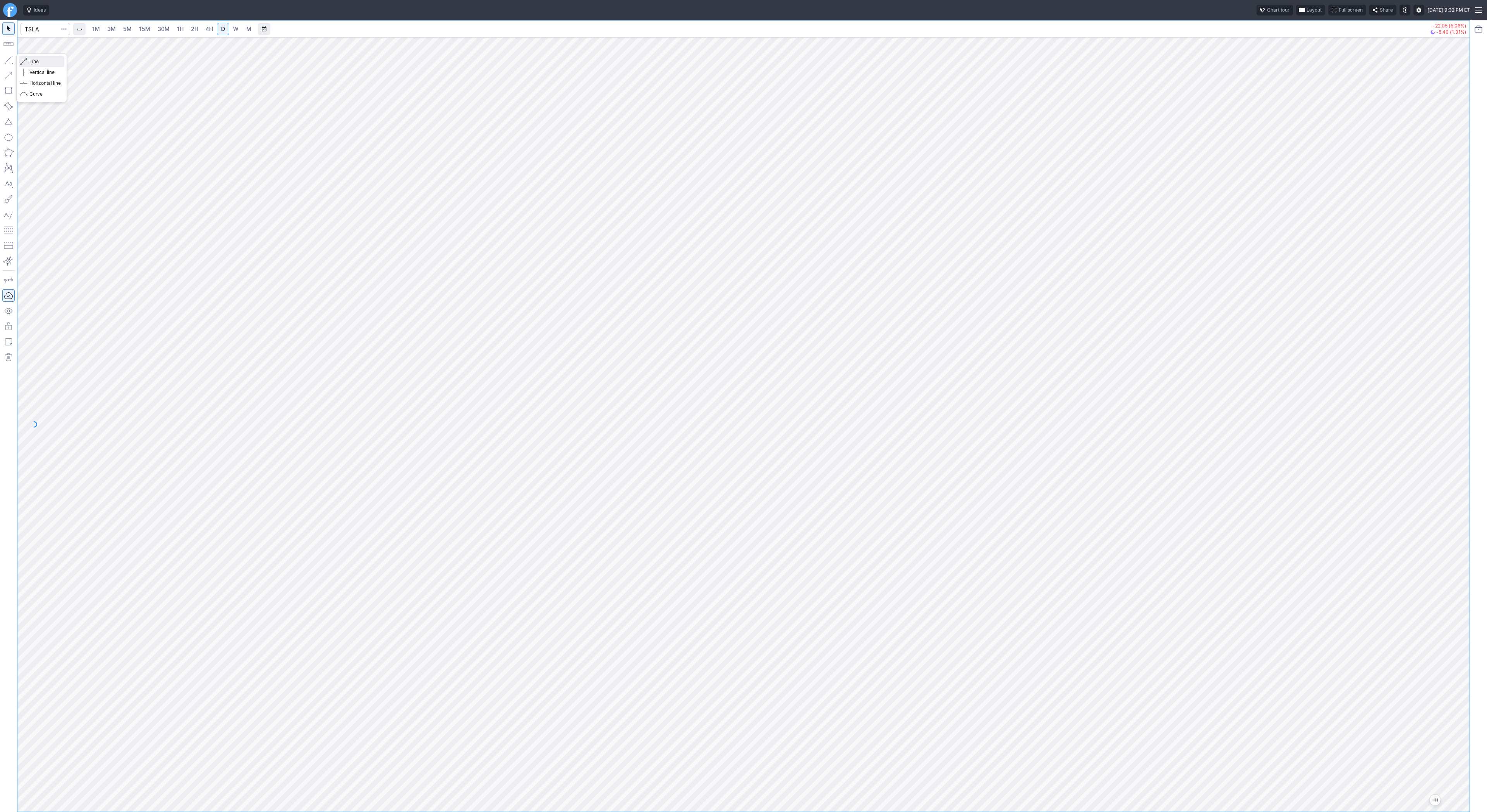
drag, startPoint x: 31, startPoint y: 60, endPoint x: 44, endPoint y: 92, distance: 34.5
click at [31, 61] on span "Line" at bounding box center [45, 61] width 32 height 8
drag, startPoint x: 38, startPoint y: 60, endPoint x: 42, endPoint y: 69, distance: 9.8
click at [38, 60] on span "Line" at bounding box center [45, 61] width 32 height 8
click at [21, 60] on button "Line" at bounding box center [41, 61] width 45 height 11
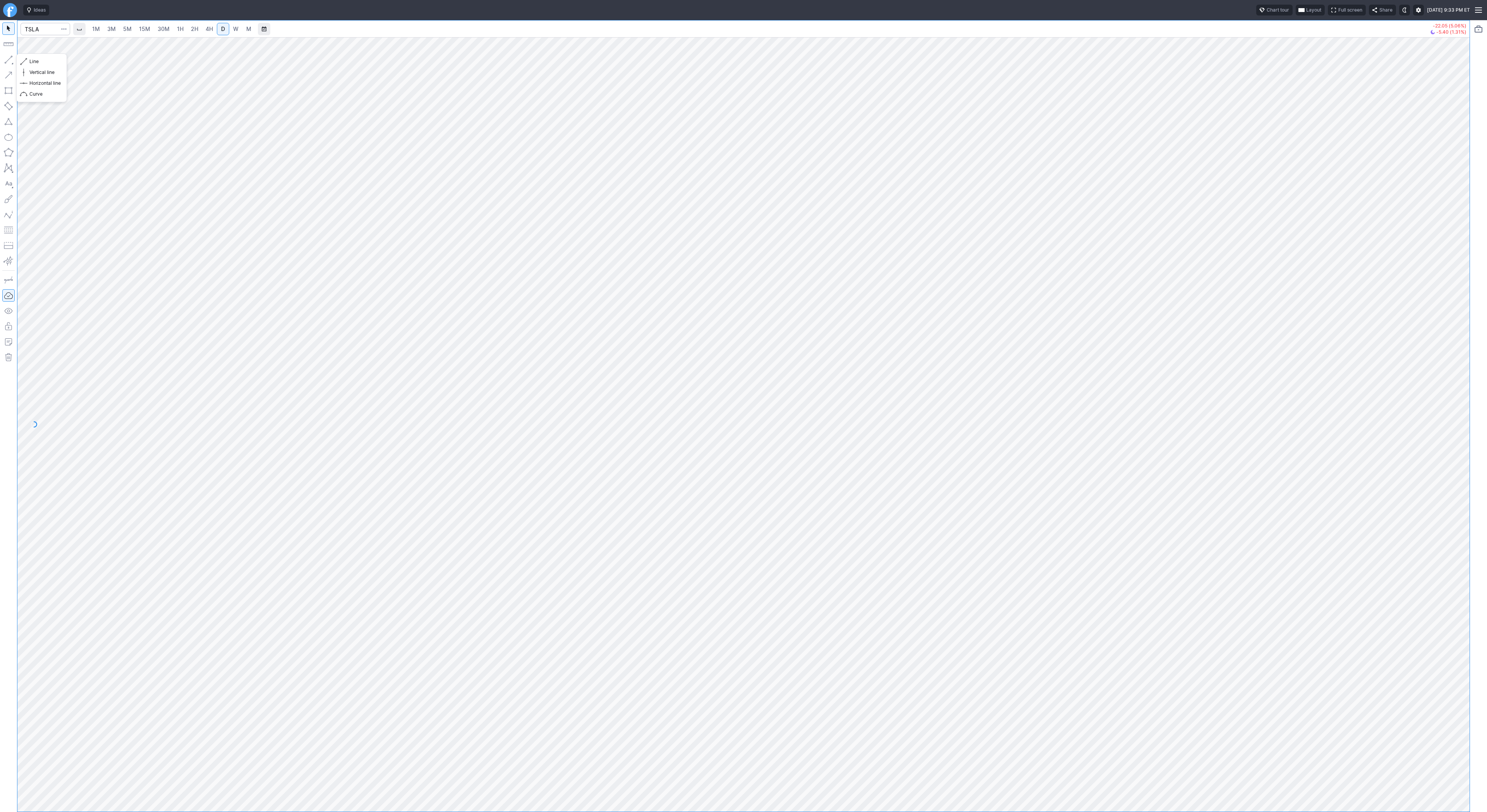
click at [9, 65] on button "button" at bounding box center [9, 60] width 12 height 12
drag, startPoint x: 32, startPoint y: 63, endPoint x: 42, endPoint y: 82, distance: 21.5
click at [32, 63] on span "Line" at bounding box center [45, 61] width 32 height 8
click at [37, 61] on span "Line" at bounding box center [45, 61] width 32 height 8
click at [44, 62] on span "Line" at bounding box center [45, 61] width 32 height 8
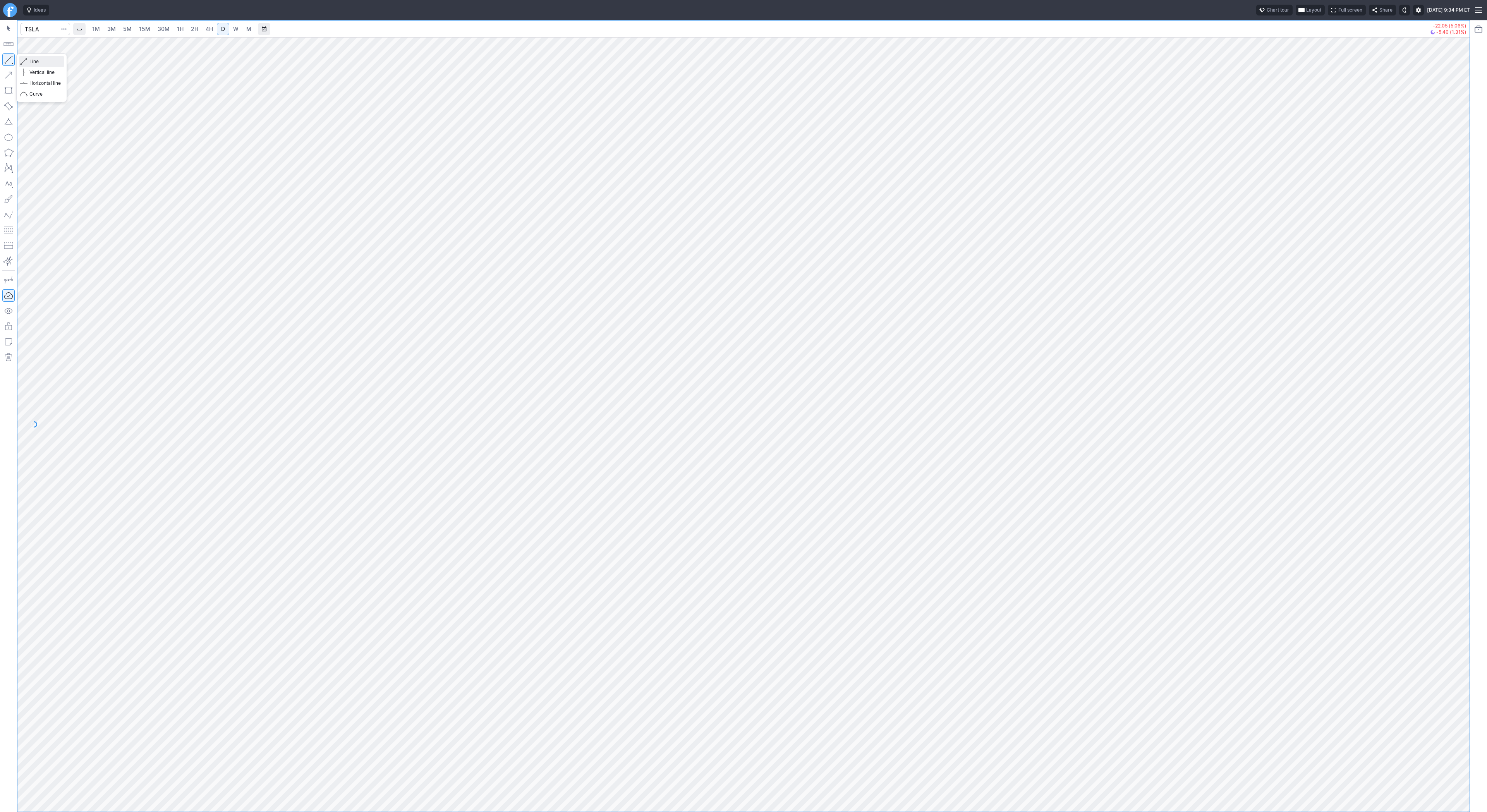
click at [40, 60] on span "Line" at bounding box center [45, 61] width 32 height 8
click at [44, 60] on span "Line" at bounding box center [45, 61] width 32 height 8
click at [32, 58] on span "Line" at bounding box center [45, 61] width 32 height 8
click at [8, 57] on button "button" at bounding box center [9, 60] width 12 height 12
click at [35, 61] on span "Line" at bounding box center [45, 61] width 32 height 8
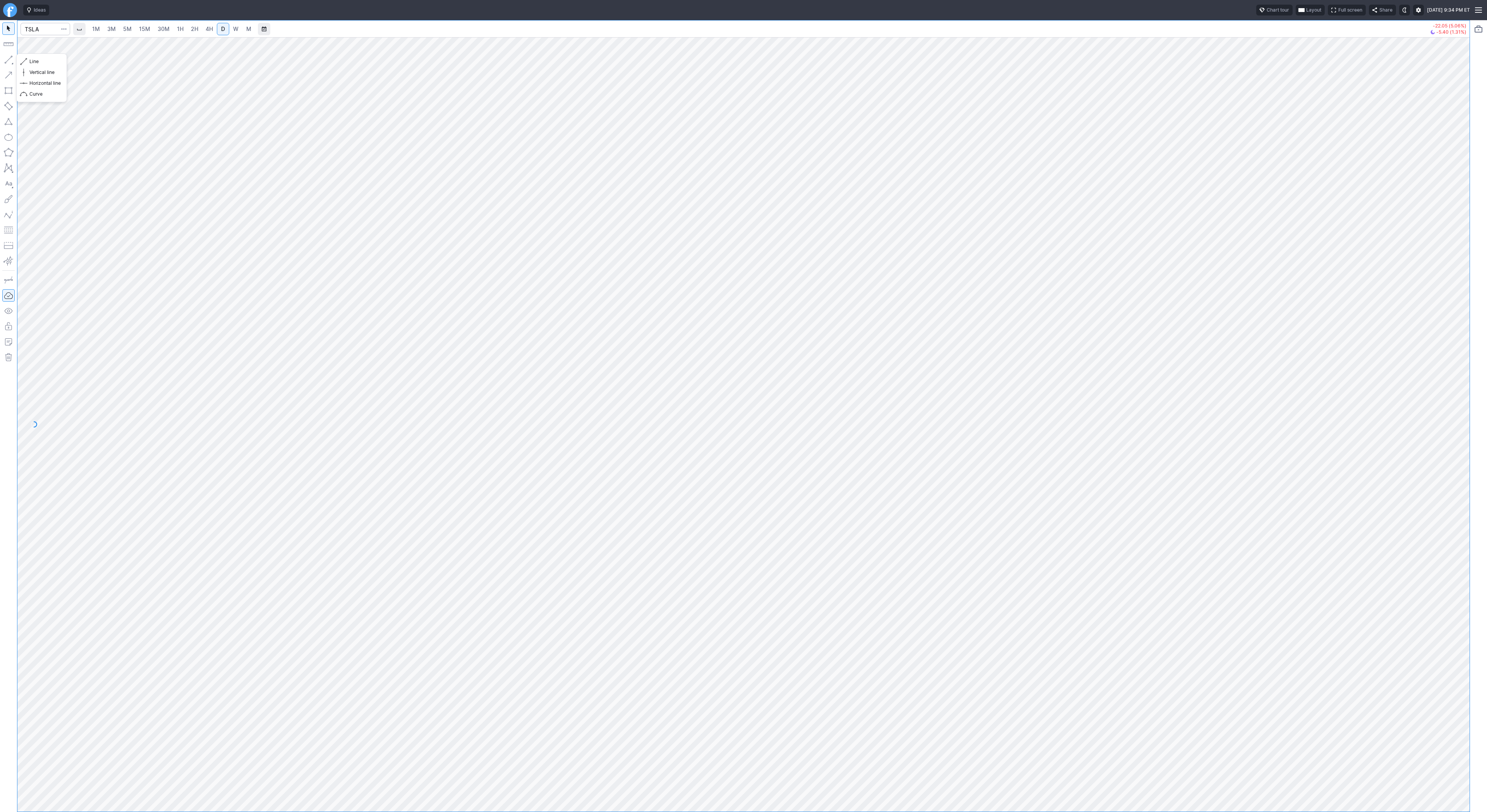
drag, startPoint x: 9, startPoint y: 60, endPoint x: 32, endPoint y: 100, distance: 46.1
click at [9, 61] on button "button" at bounding box center [9, 60] width 12 height 12
click at [41, 59] on span "Line" at bounding box center [45, 61] width 32 height 8
click at [7, 59] on button "button" at bounding box center [9, 60] width 12 height 12
click at [24, 61] on span "button" at bounding box center [25, 61] width 5 height 11
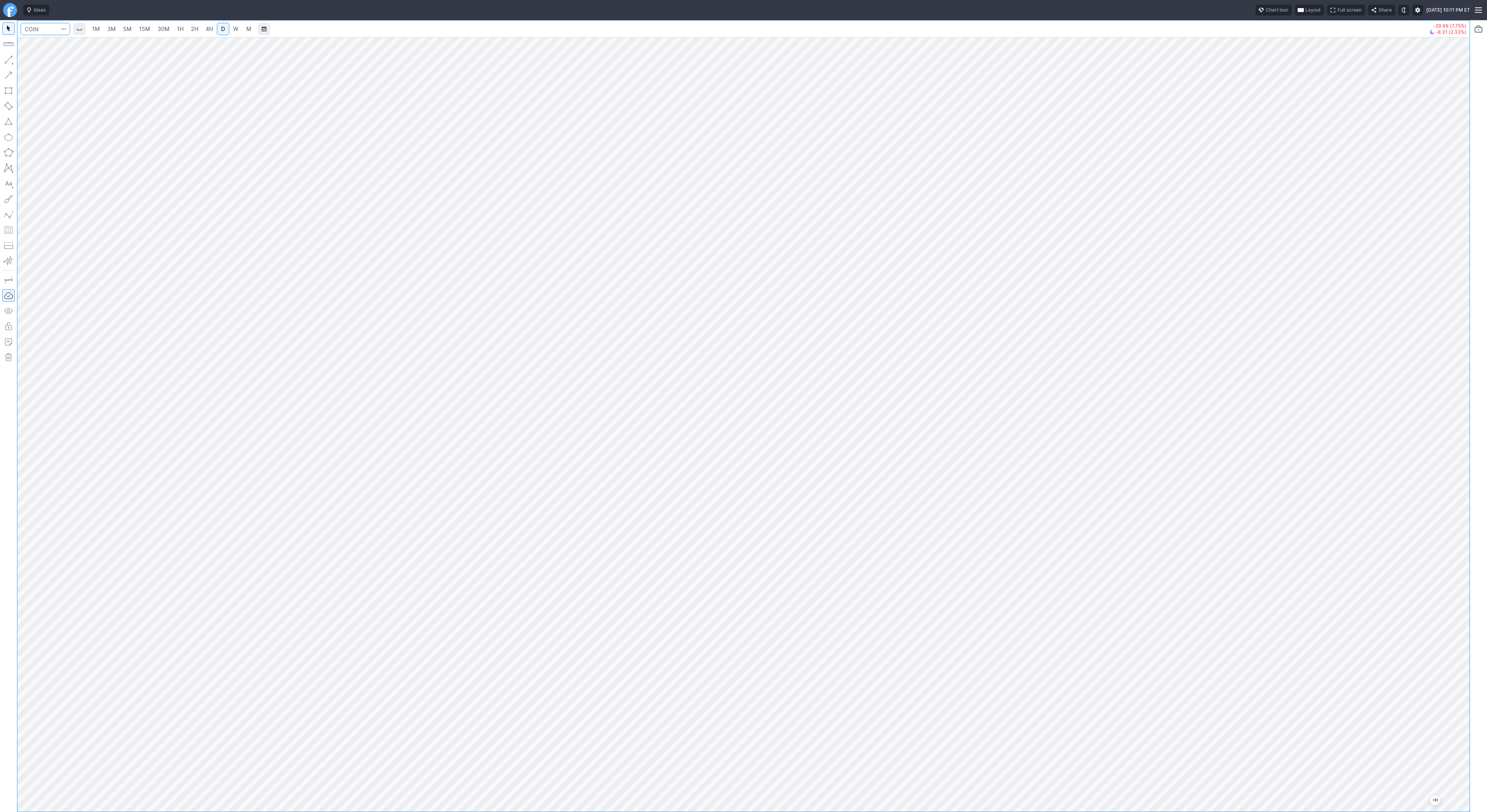
click at [46, 32] on input "Search" at bounding box center [45, 29] width 49 height 12
type input "coni"
click at [198, 28] on link "2H" at bounding box center [195, 29] width 15 height 12
click at [178, 30] on span "1H" at bounding box center [180, 29] width 7 height 7
click at [26, 63] on span "button" at bounding box center [25, 61] width 5 height 11
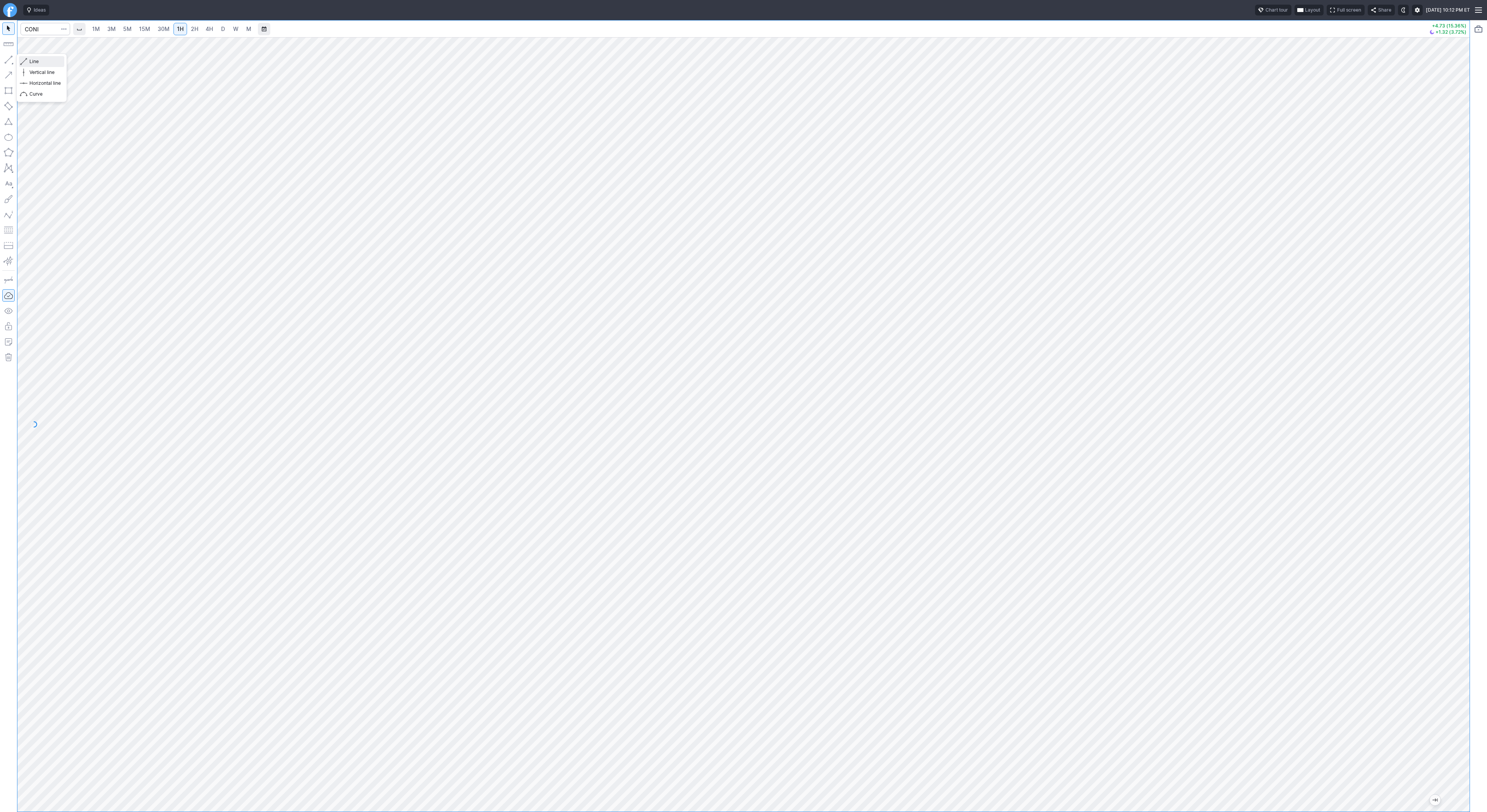
drag, startPoint x: 27, startPoint y: 62, endPoint x: 40, endPoint y: 97, distance: 37.3
click at [27, 66] on button "Line" at bounding box center [41, 61] width 45 height 11
drag, startPoint x: 39, startPoint y: 63, endPoint x: 47, endPoint y: 91, distance: 29.1
click at [40, 68] on div "Line Vertical line Horizontal line Curve" at bounding box center [41, 77] width 45 height 43
click at [6, 59] on button "button" at bounding box center [9, 60] width 12 height 12
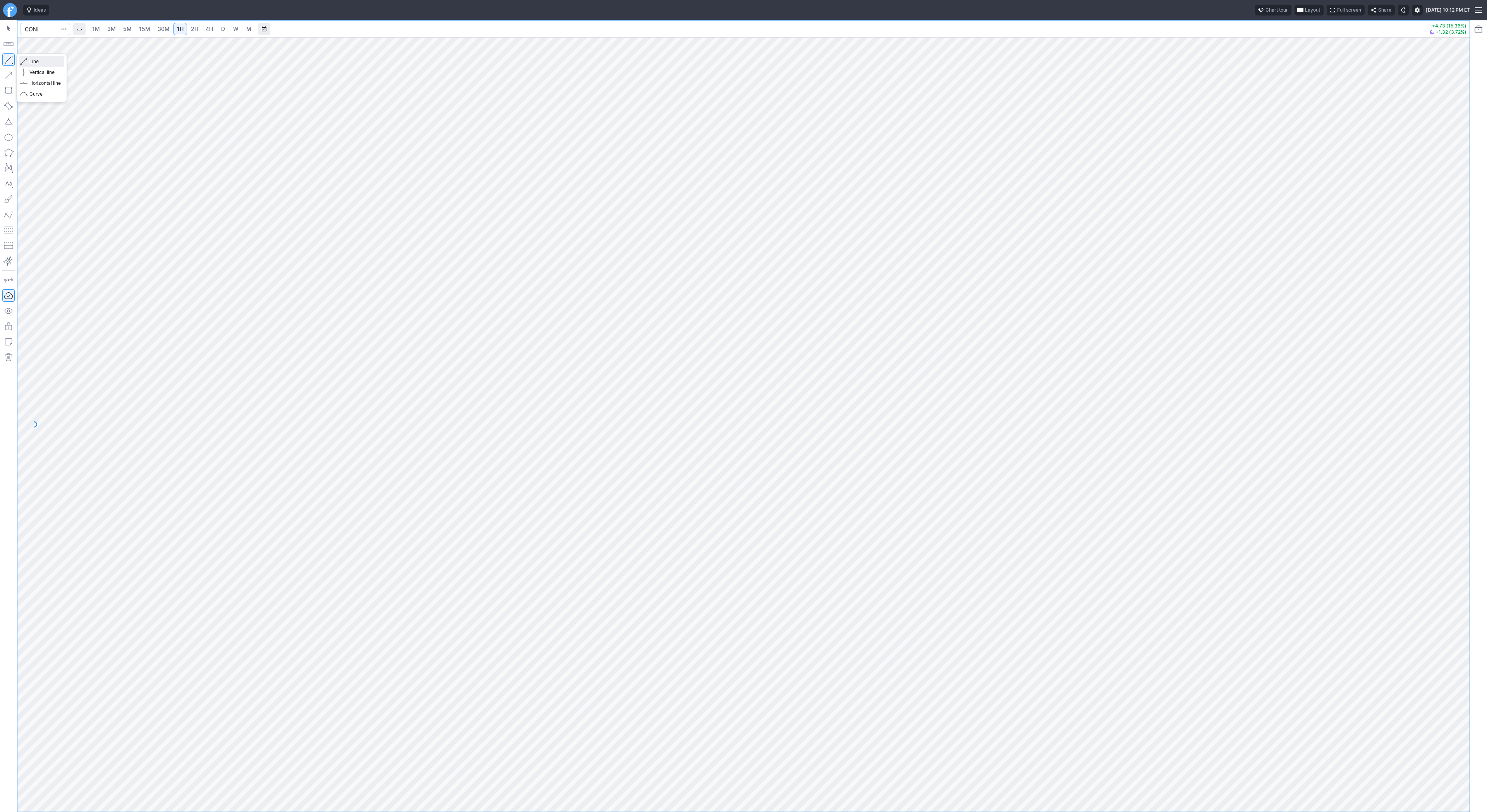
click at [36, 63] on span "Line" at bounding box center [45, 61] width 32 height 8
click at [7, 61] on button "button" at bounding box center [9, 60] width 12 height 12
